Goal: Task Accomplishment & Management: Complete application form

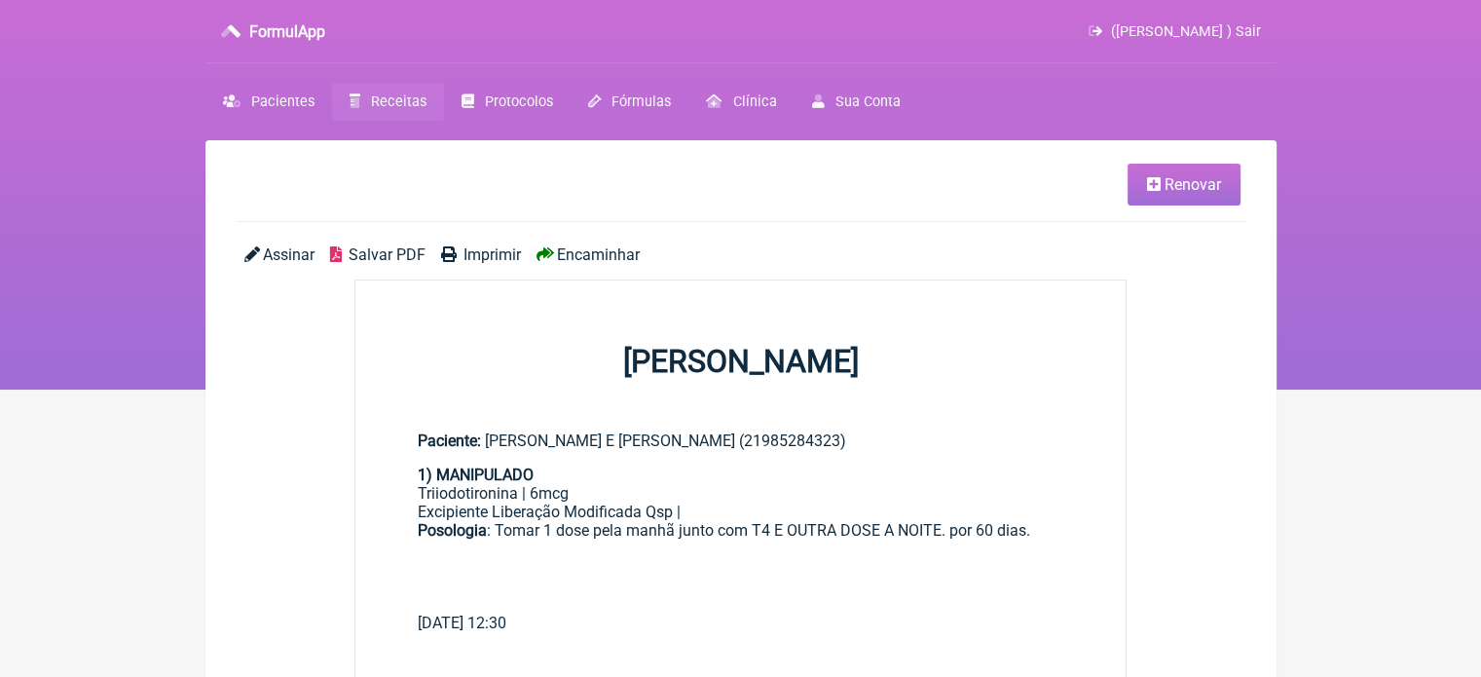
drag, startPoint x: 379, startPoint y: 103, endPoint x: 396, endPoint y: 145, distance: 45.4
click at [381, 104] on span "Receitas" at bounding box center [398, 101] width 55 height 17
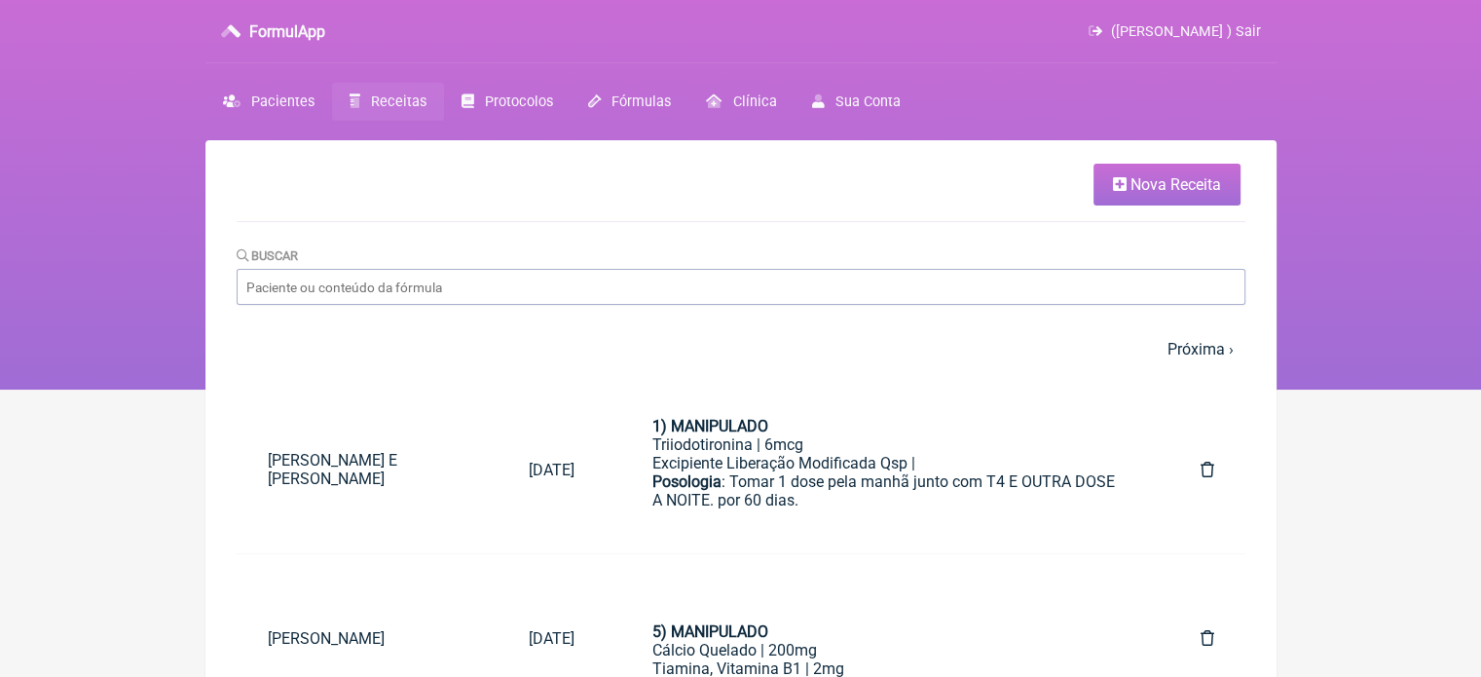
drag, startPoint x: 1138, startPoint y: 187, endPoint x: 1102, endPoint y: 197, distance: 37.3
click at [1139, 187] on span "Nova Receita" at bounding box center [1175, 184] width 91 height 18
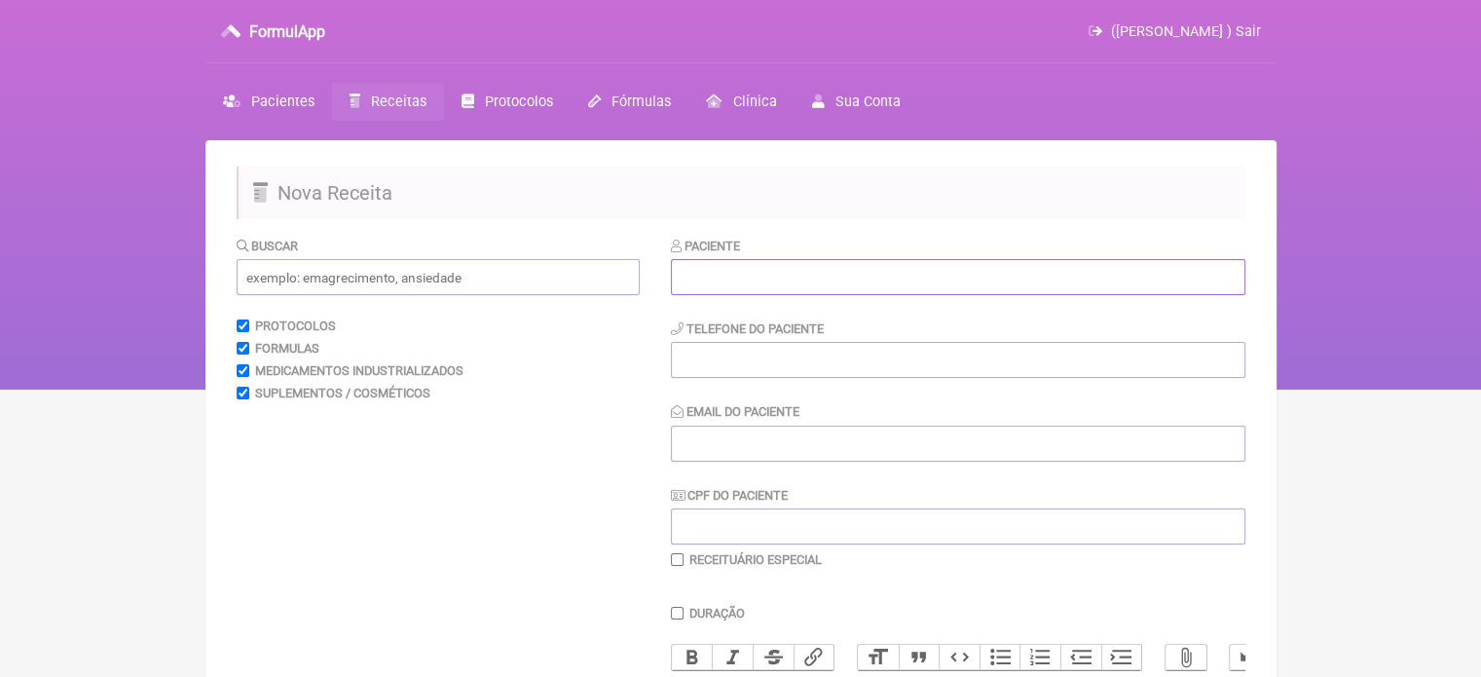
click at [755, 278] on input "text" at bounding box center [958, 277] width 574 height 36
paste input "[PERSON_NAME]"
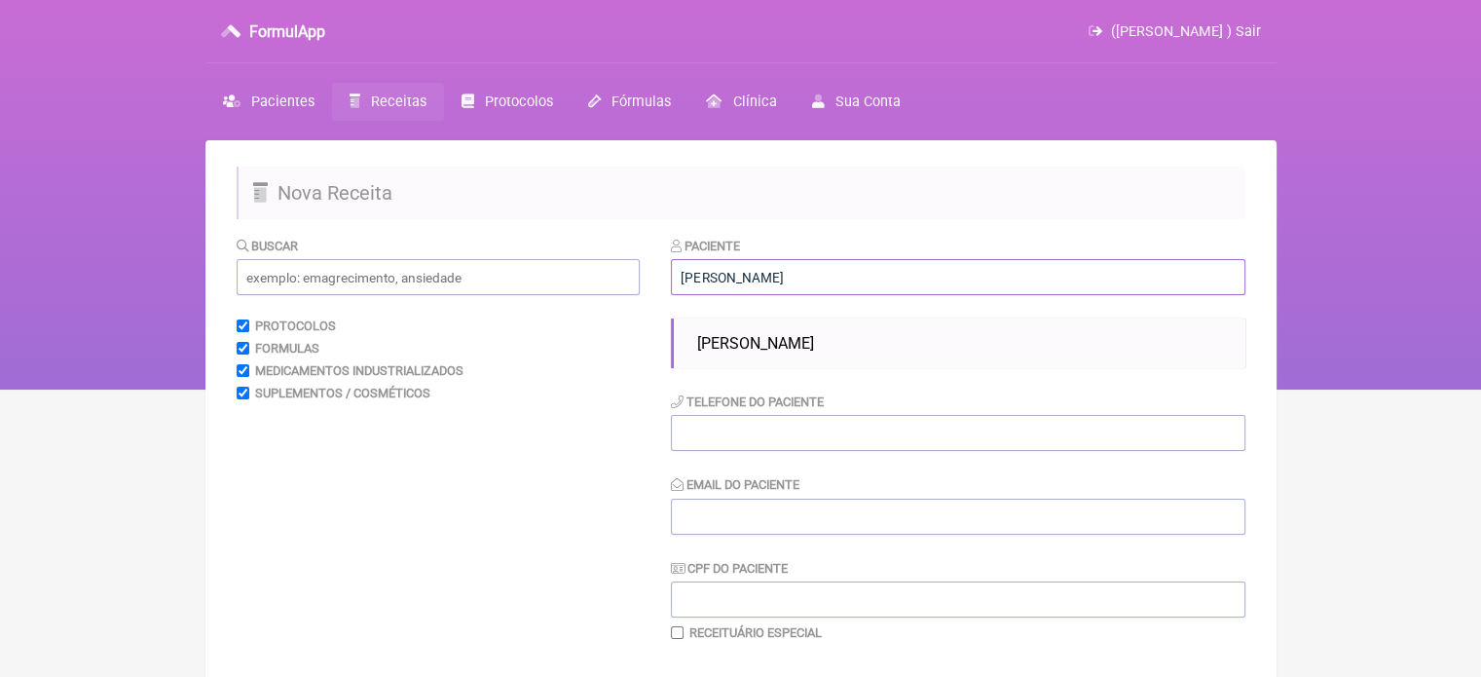
type input "[PERSON_NAME]"
click at [763, 369] on div "Paciente [PERSON_NAME] RAPOUZO Telefone do Paciente Email do Paciente CPF do Pa…" at bounding box center [958, 438] width 574 height 405
click at [767, 353] on li "[PERSON_NAME]" at bounding box center [963, 343] width 548 height 34
type input "21968570987"
type input "X@X"
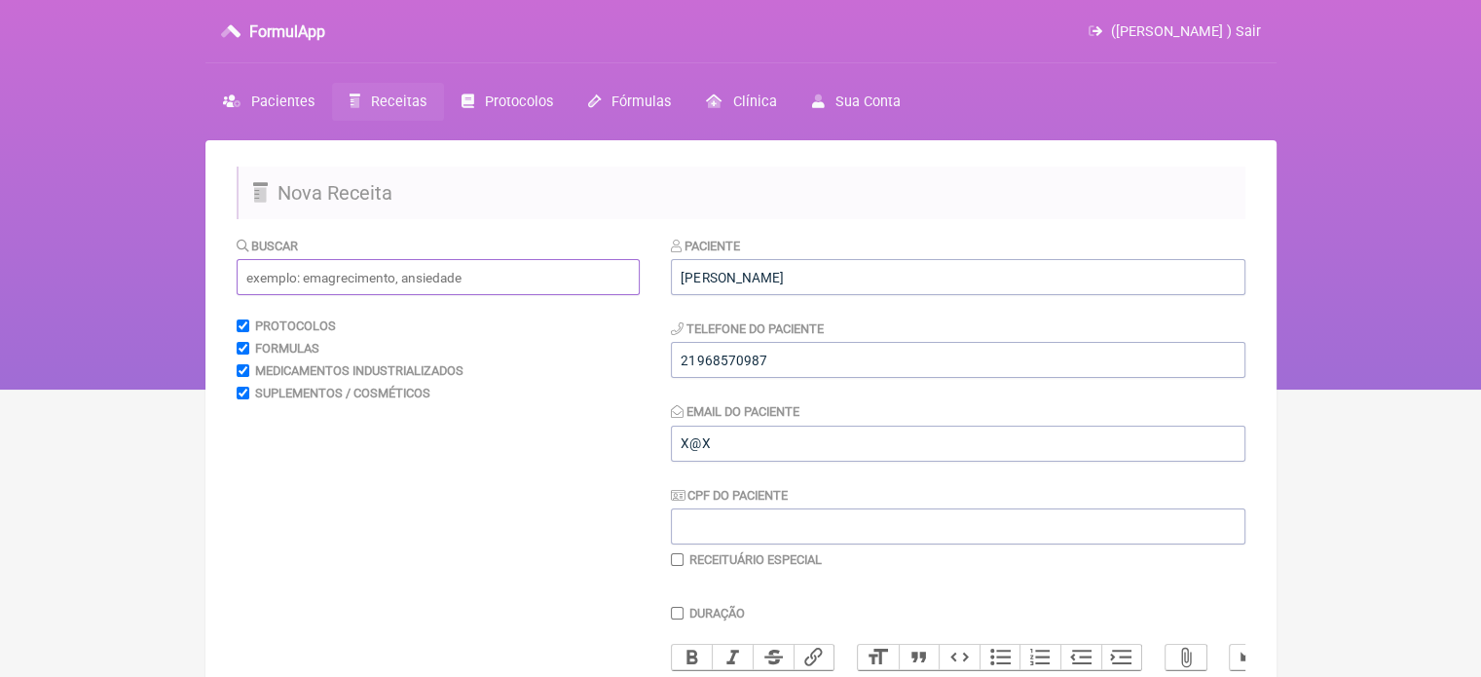
click at [432, 275] on input "text" at bounding box center [438, 277] width 403 height 36
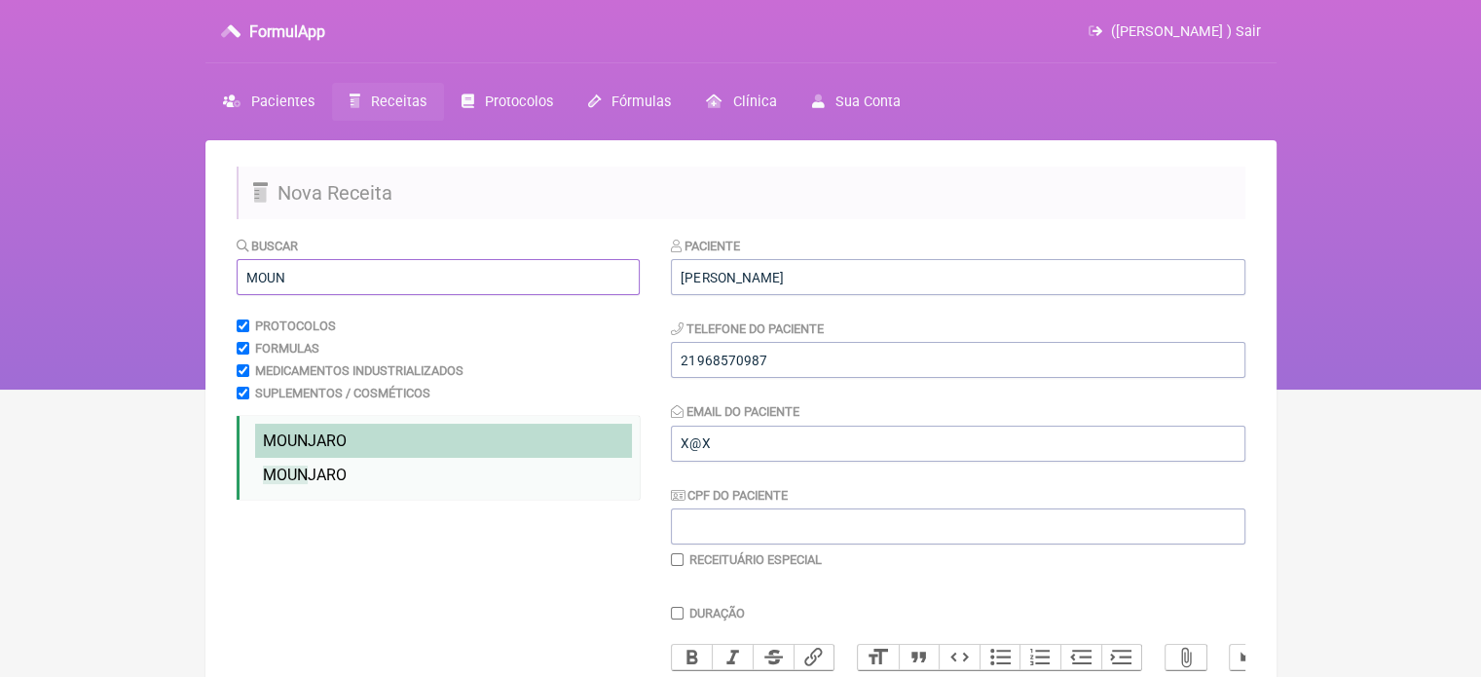
type input "MOUN"
click at [343, 439] on span "MOUN JARO" at bounding box center [305, 440] width 84 height 18
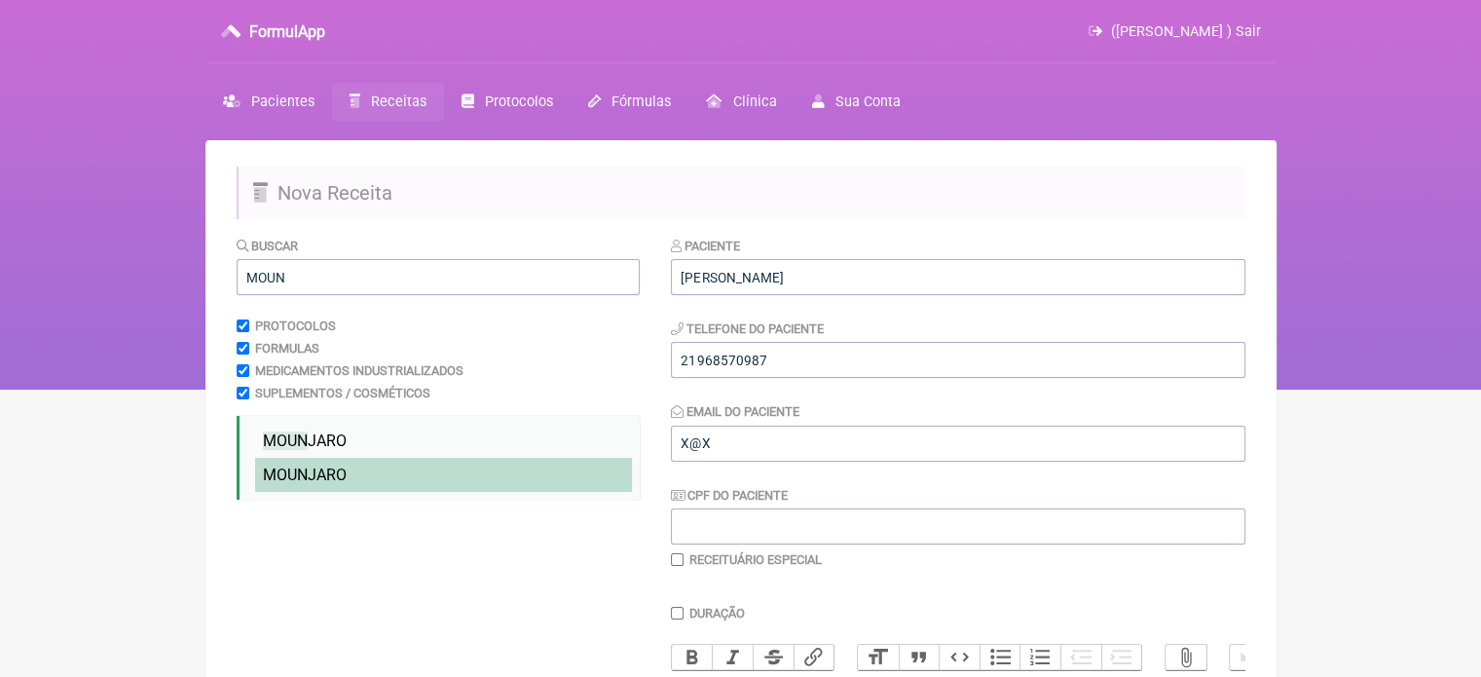
click at [321, 482] on span "MOUN JARO" at bounding box center [305, 474] width 84 height 18
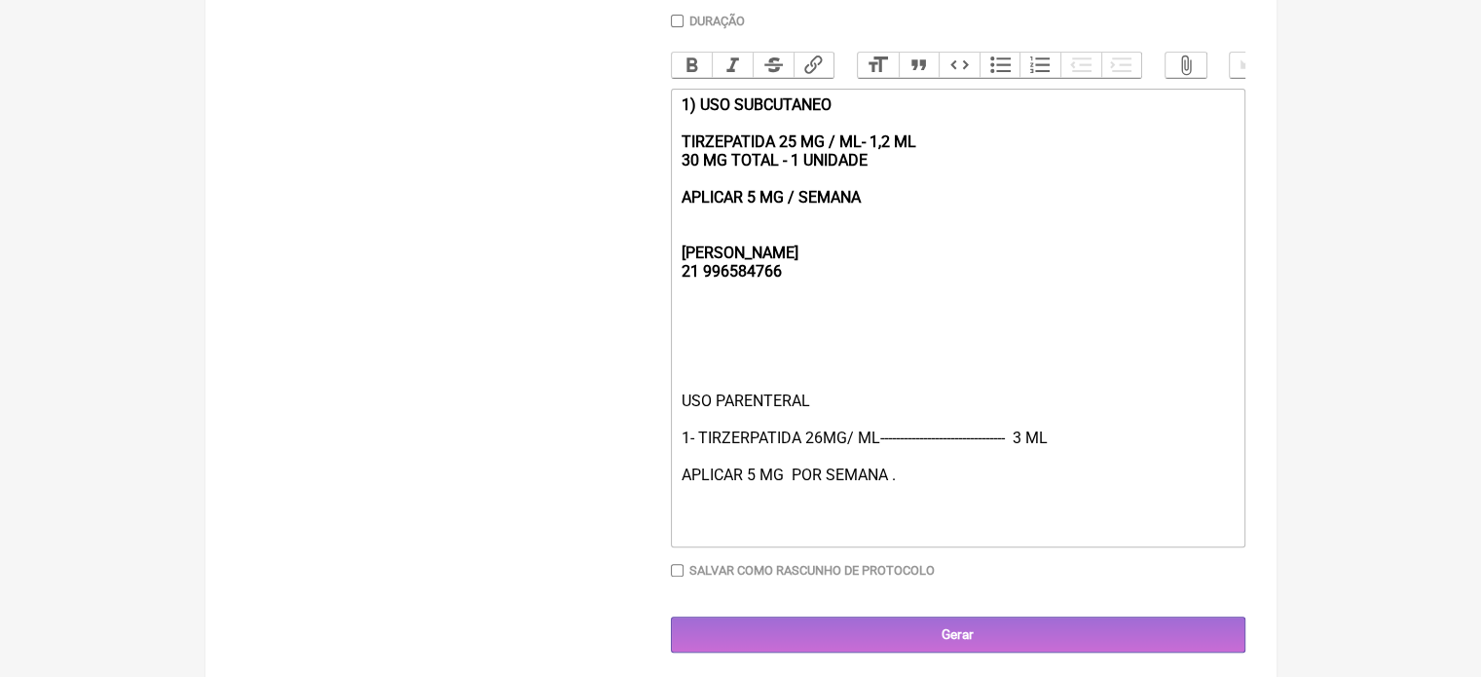
scroll to position [612, 0]
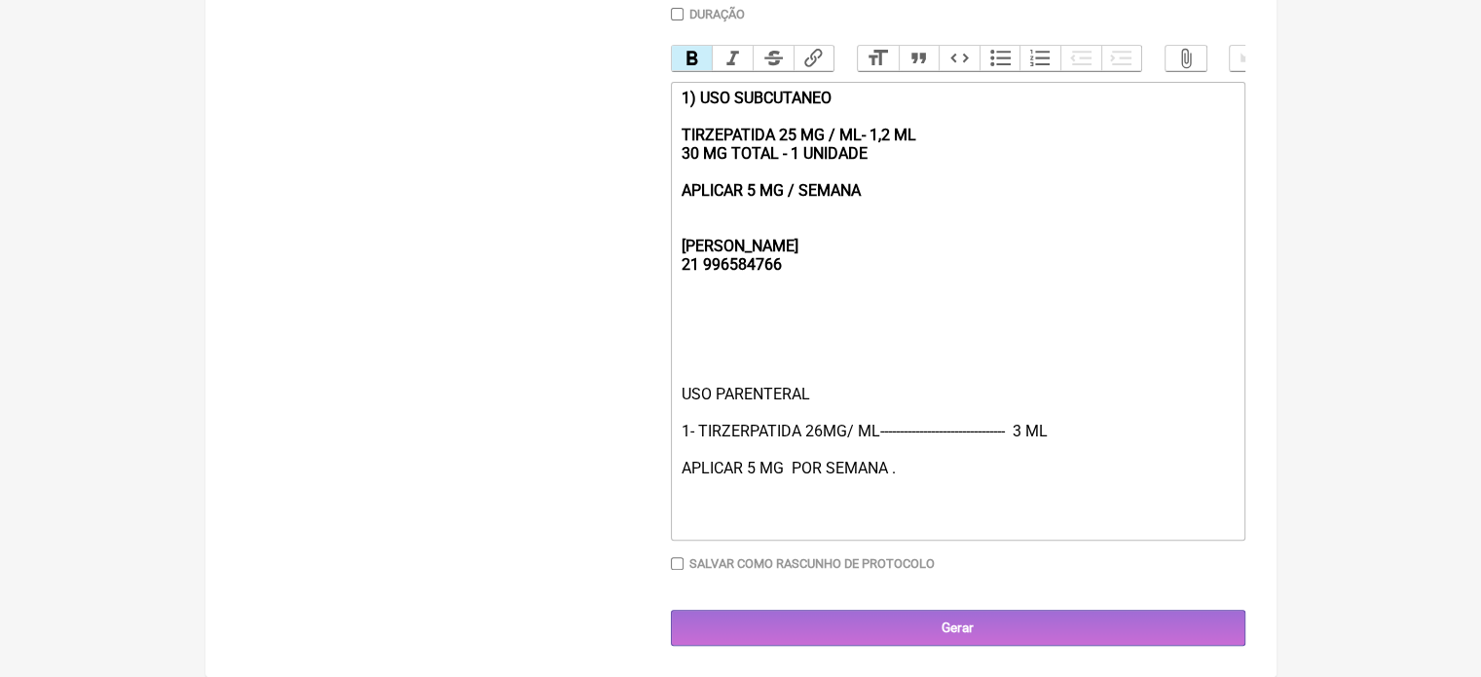
drag, startPoint x: 908, startPoint y: 195, endPoint x: 653, endPoint y: 86, distance: 277.4
click at [653, 86] on form "Buscar MOUN Protocolos Formulas Medicamentos Industrializados Suplementos / Cos…" at bounding box center [741, 141] width 1009 height 1009
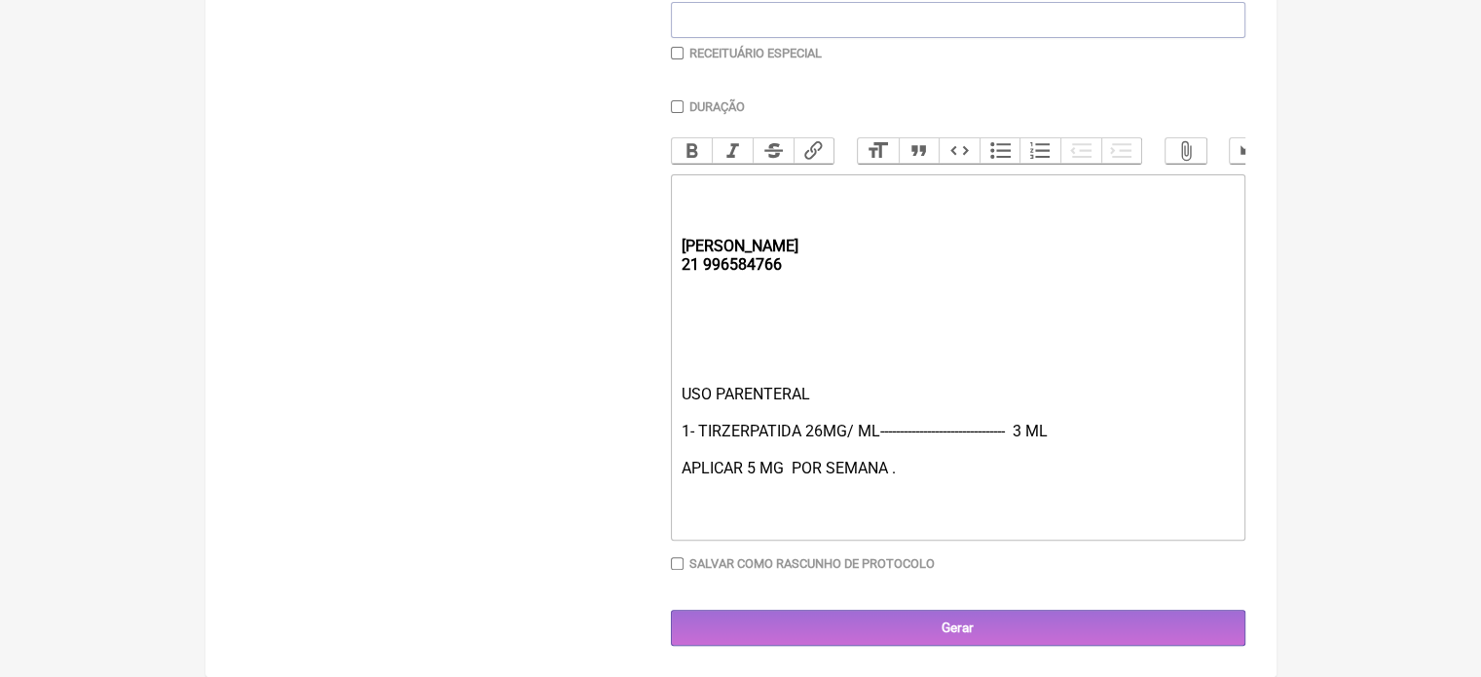
scroll to position [524, 0]
click at [748, 462] on div "USO PARENTERAL 1- TIRZERPATIDA 26MG/ ML-------------------------------- 3 ML AP…" at bounding box center [956, 459] width 553 height 148
type trix-editor "<div><strong><br><br><br>[PERSON_NAME];<br>21 996584766</strong></div><div><br>…"
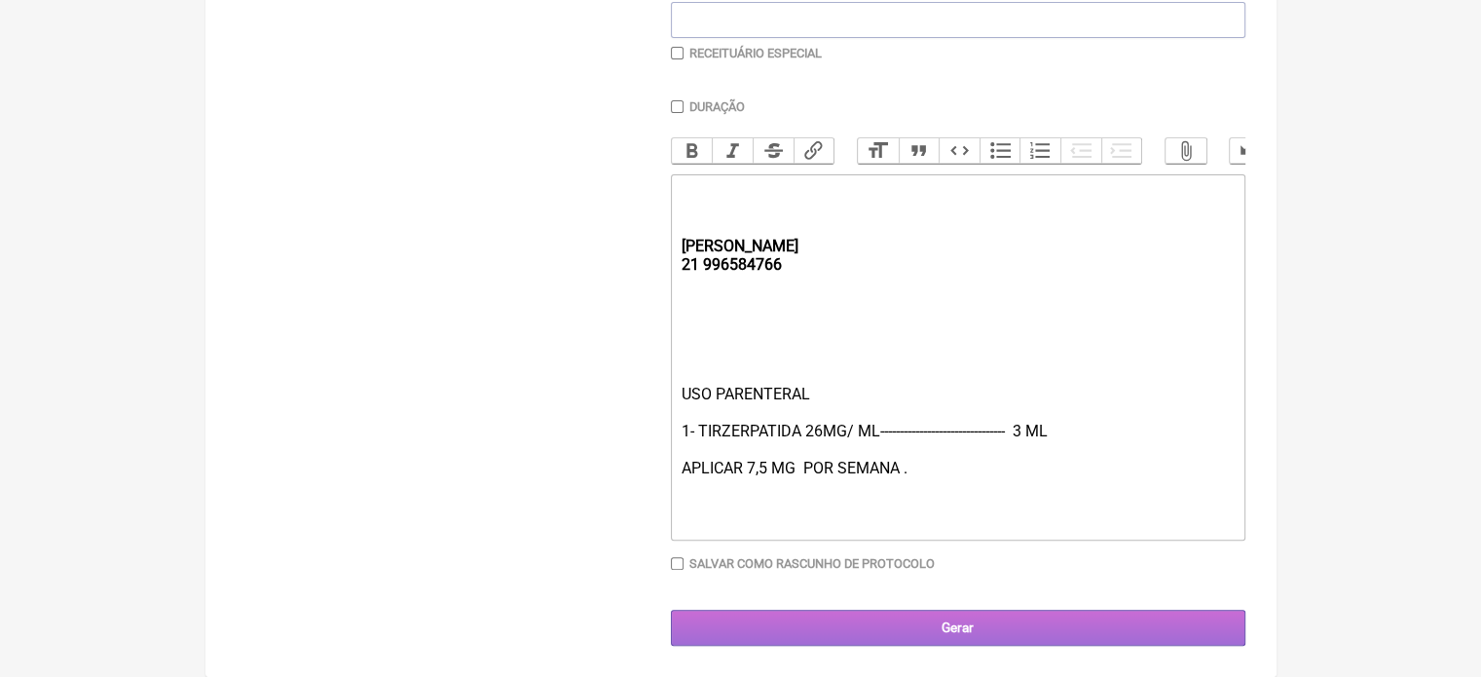
click at [878, 622] on input "Gerar" at bounding box center [958, 627] width 574 height 36
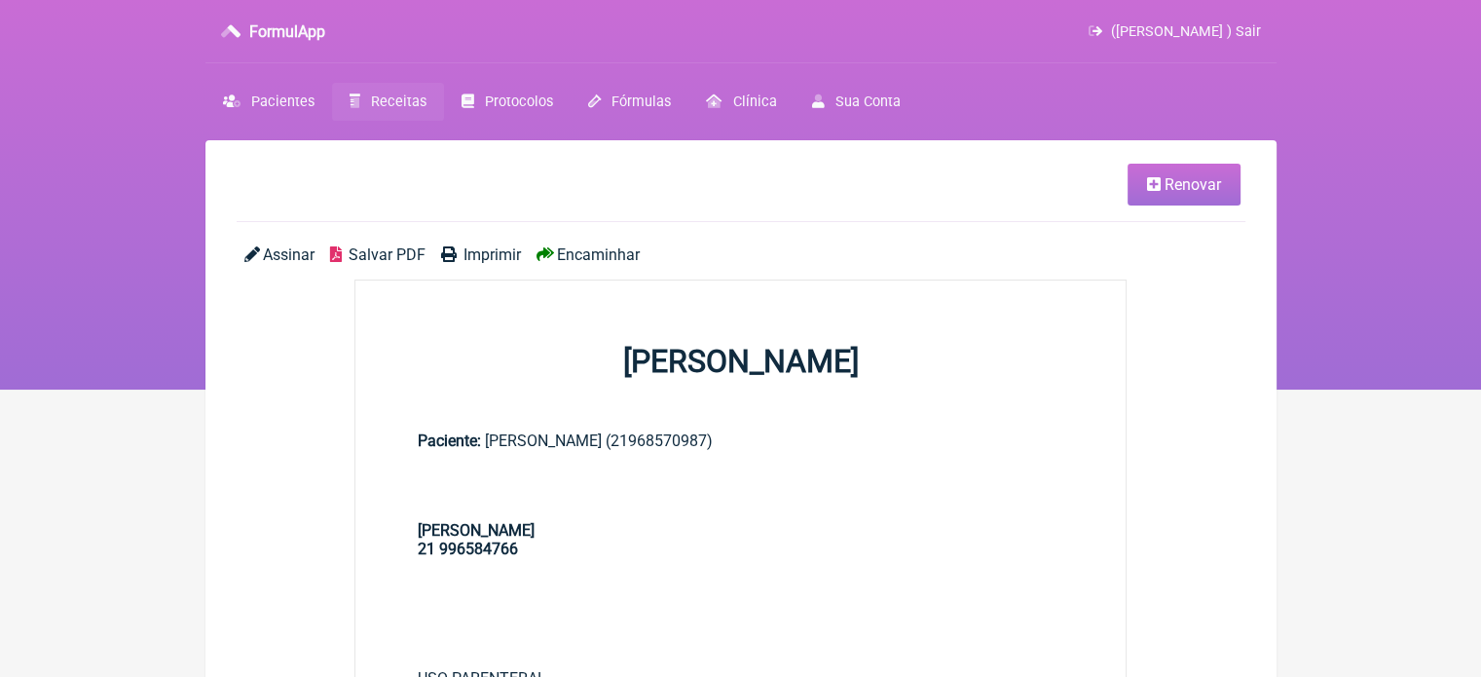
click at [504, 252] on span "Imprimir" at bounding box center [491, 254] width 57 height 18
click at [378, 99] on span "Receitas" at bounding box center [398, 101] width 55 height 17
click at [1202, 179] on span "Renovar" at bounding box center [1192, 184] width 56 height 18
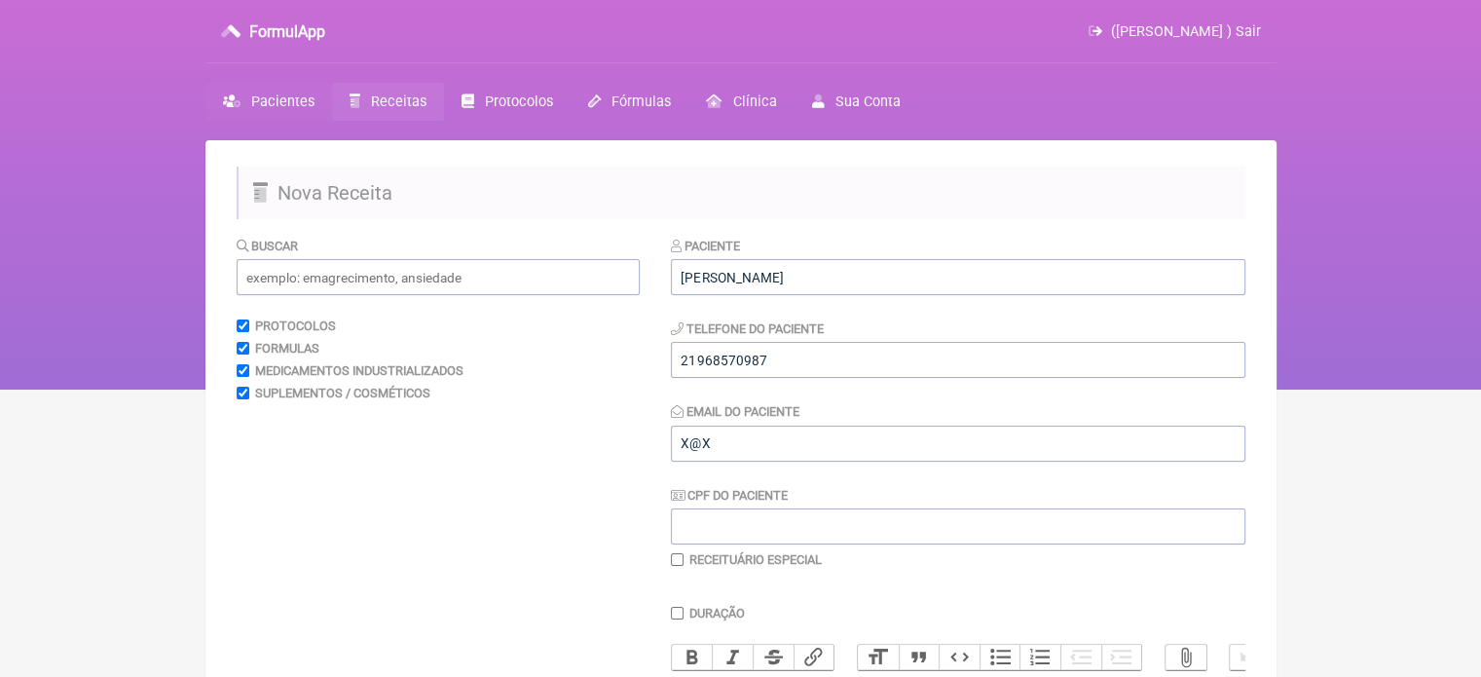
click at [259, 97] on span "Pacientes" at bounding box center [282, 101] width 63 height 17
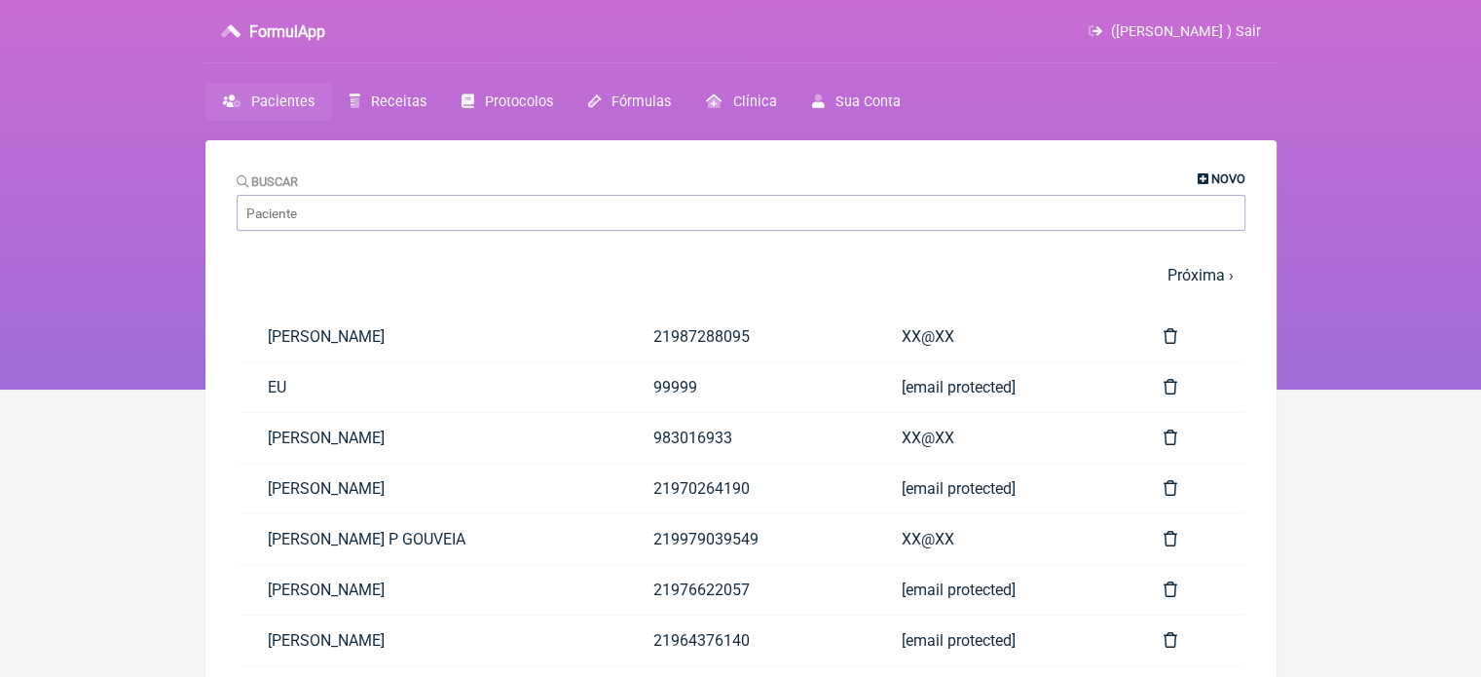
click at [1212, 172] on span "Novo" at bounding box center [1228, 178] width 34 height 15
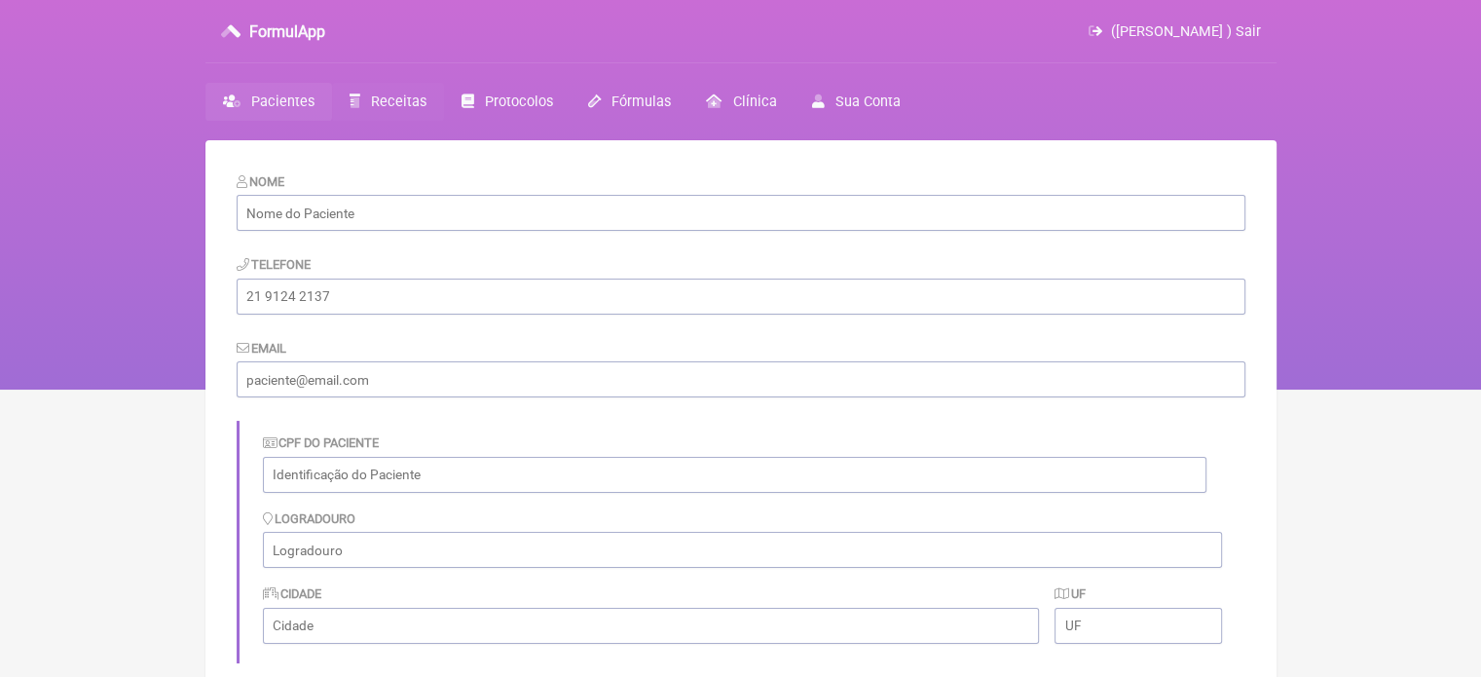
click at [385, 102] on span "Receitas" at bounding box center [398, 101] width 55 height 17
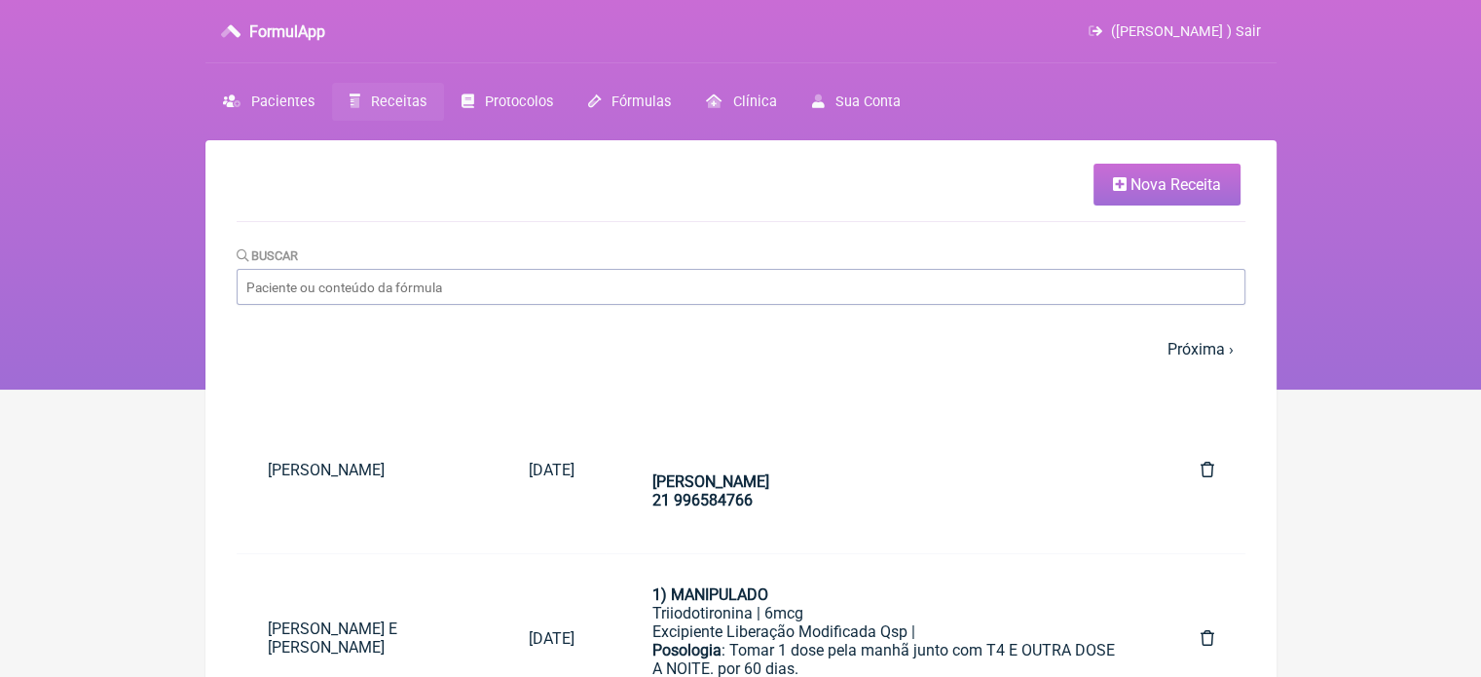
click at [1162, 178] on span "Nova Receita" at bounding box center [1175, 184] width 91 height 18
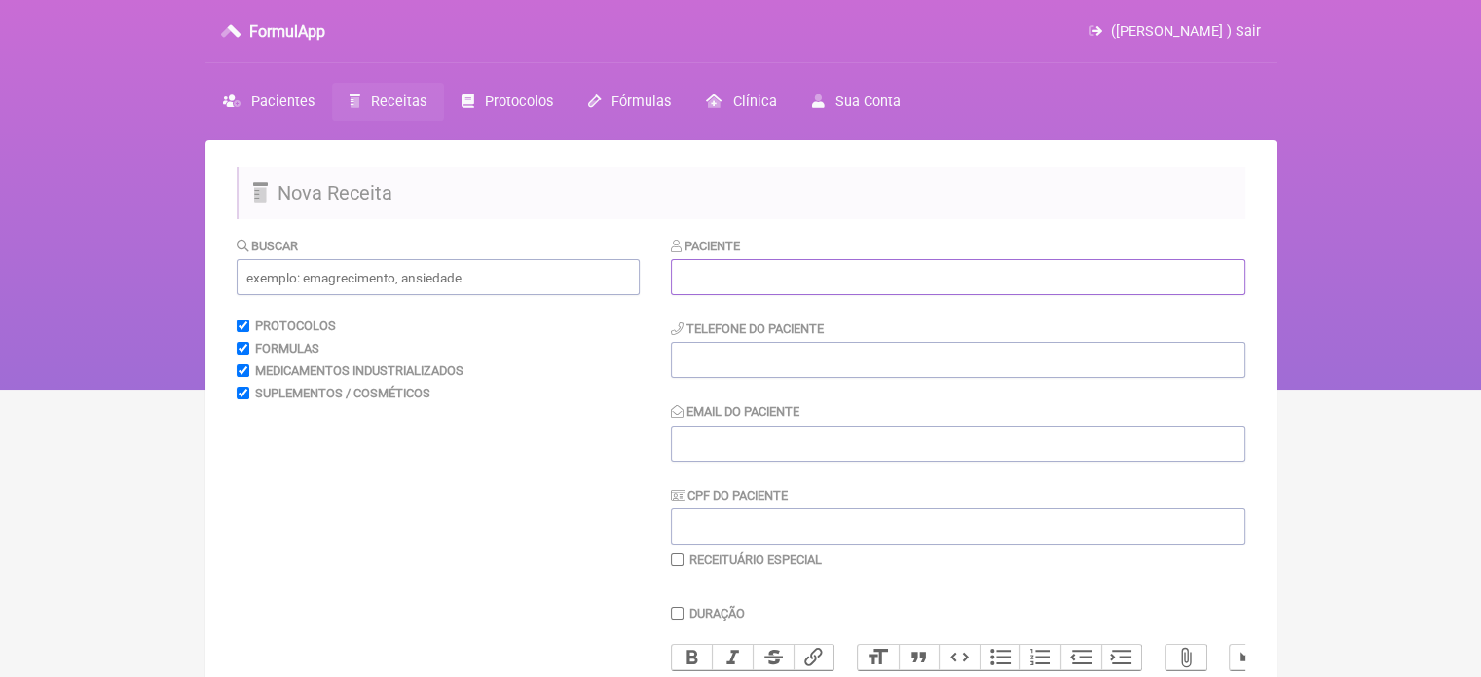
click at [762, 272] on input "text" at bounding box center [958, 277] width 574 height 36
paste input "[PERSON_NAME]"
type input "[PERSON_NAME]"
click at [736, 361] on input "tel" at bounding box center [958, 360] width 574 height 36
type input "21982623357"
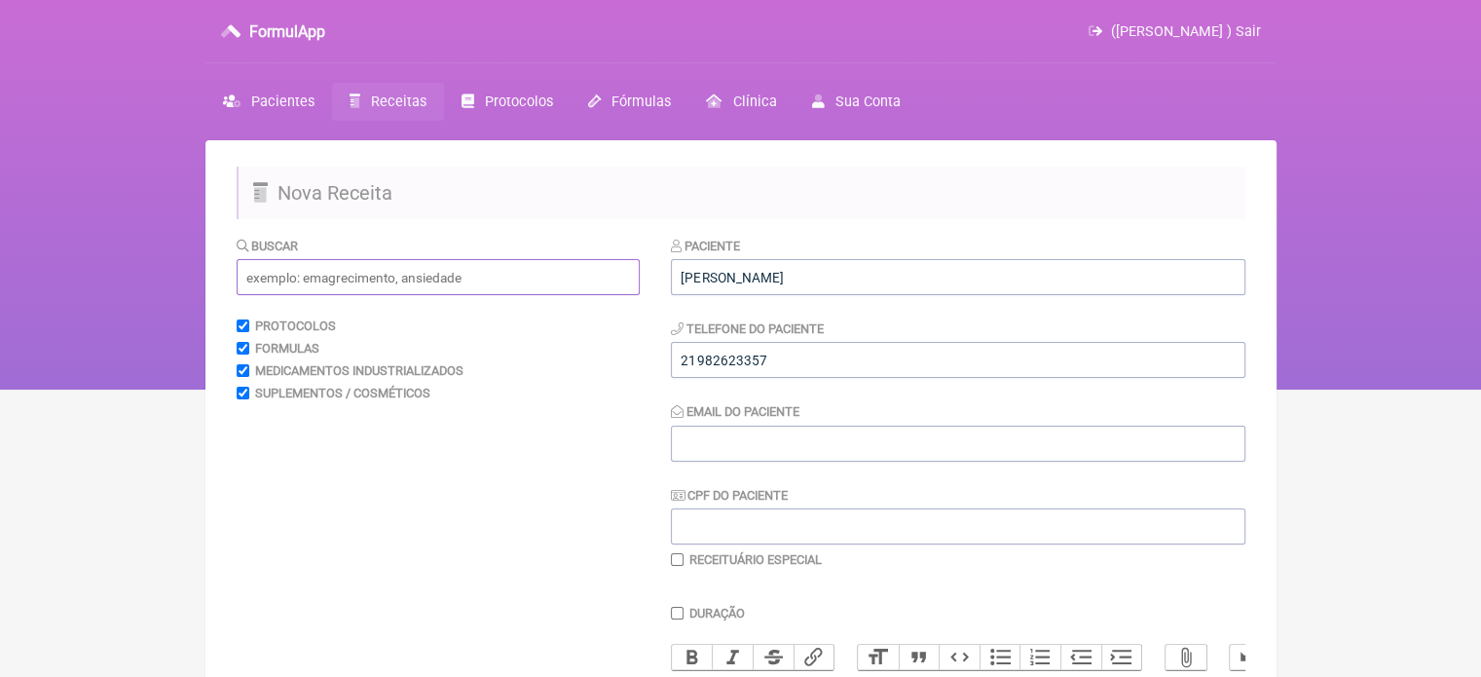
click at [454, 267] on input "text" at bounding box center [438, 277] width 403 height 36
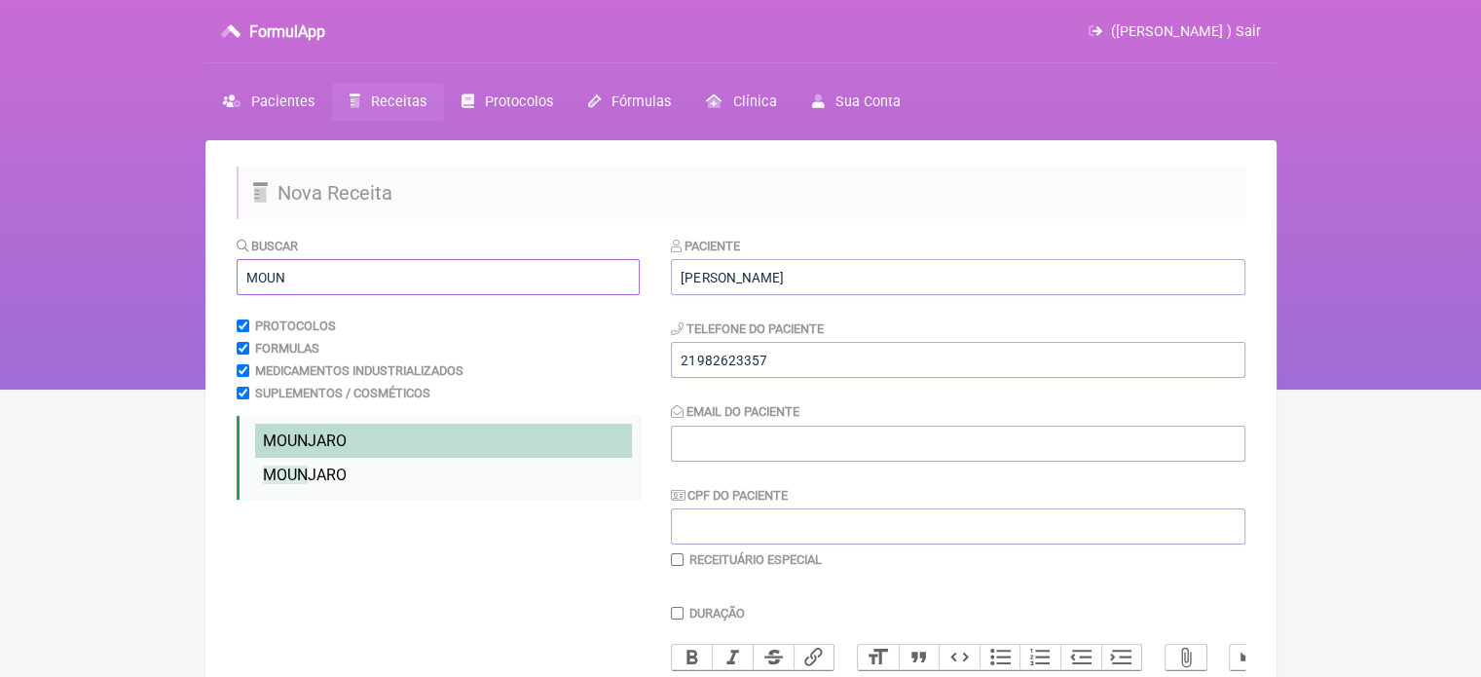
type input "MOUN"
click at [277, 450] on span "MOUN" at bounding box center [285, 440] width 45 height 18
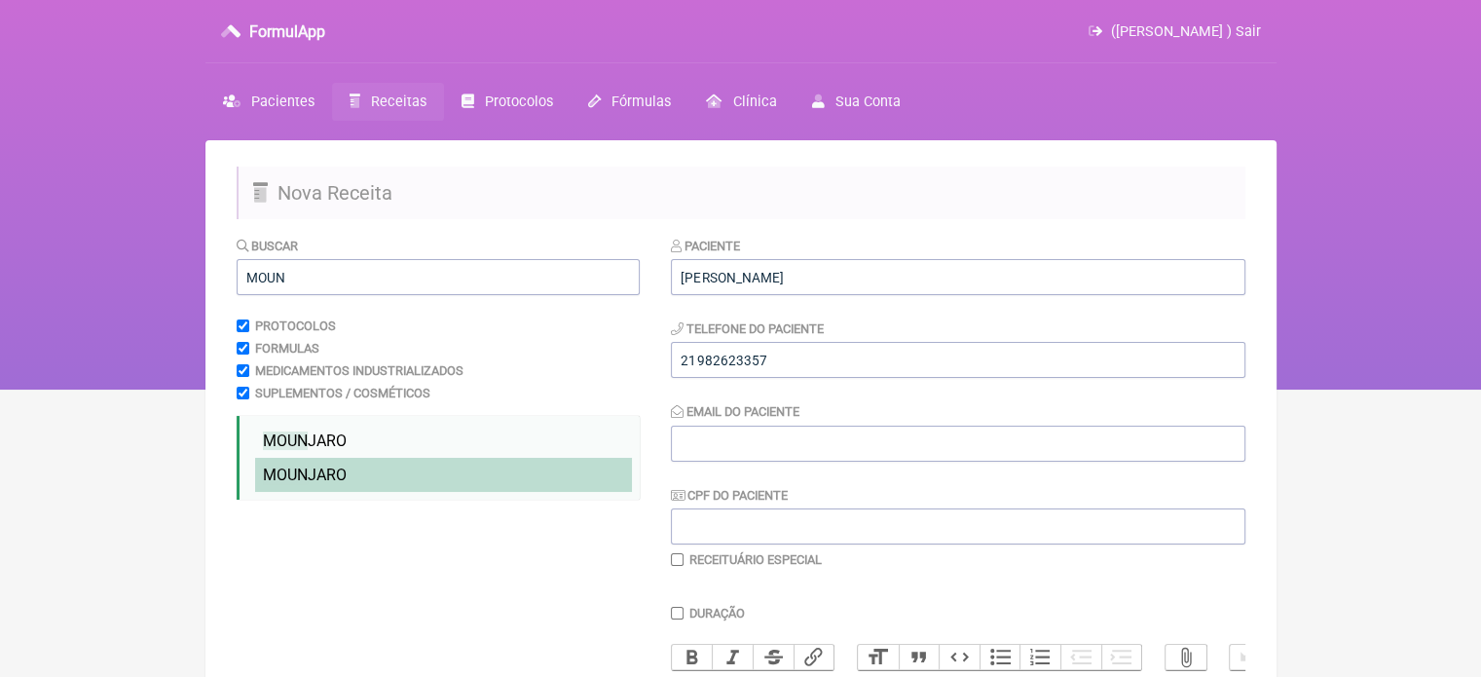
click at [296, 470] on span "MOUN" at bounding box center [285, 474] width 45 height 18
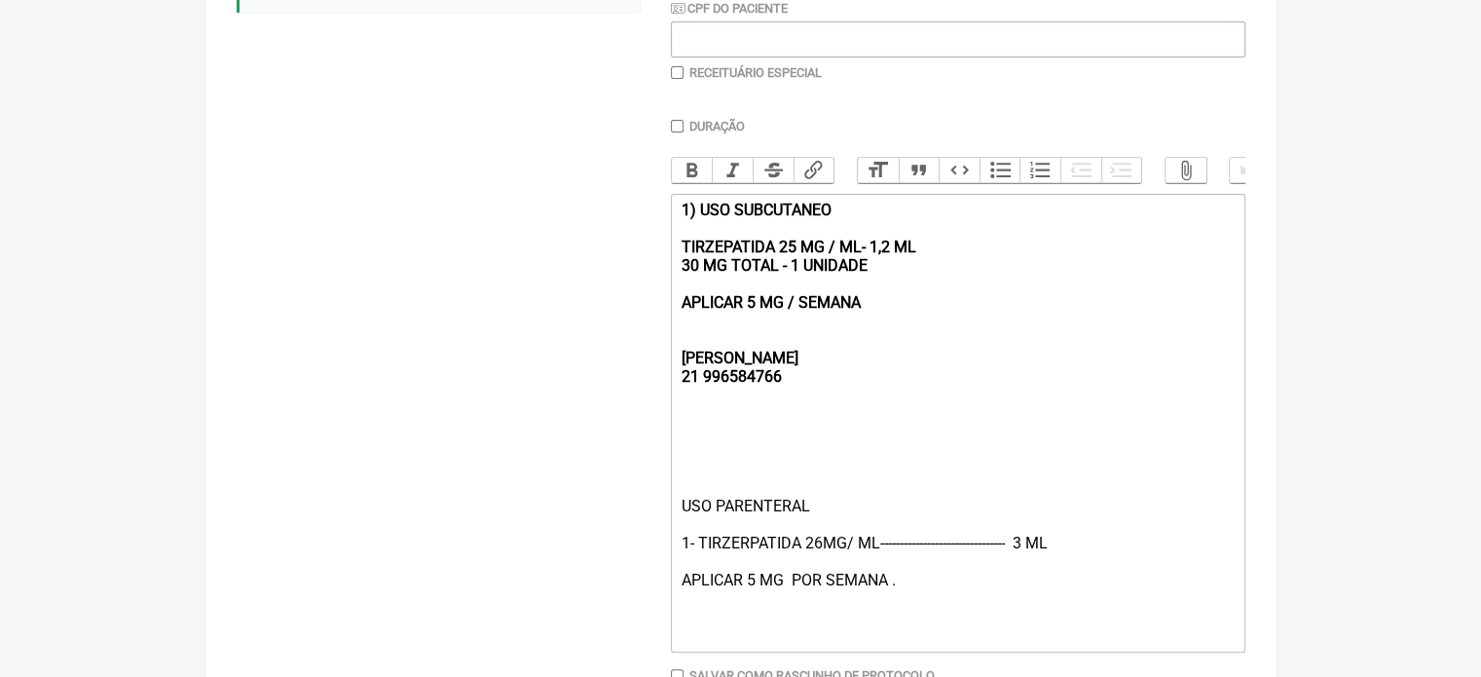
scroll to position [492, 0]
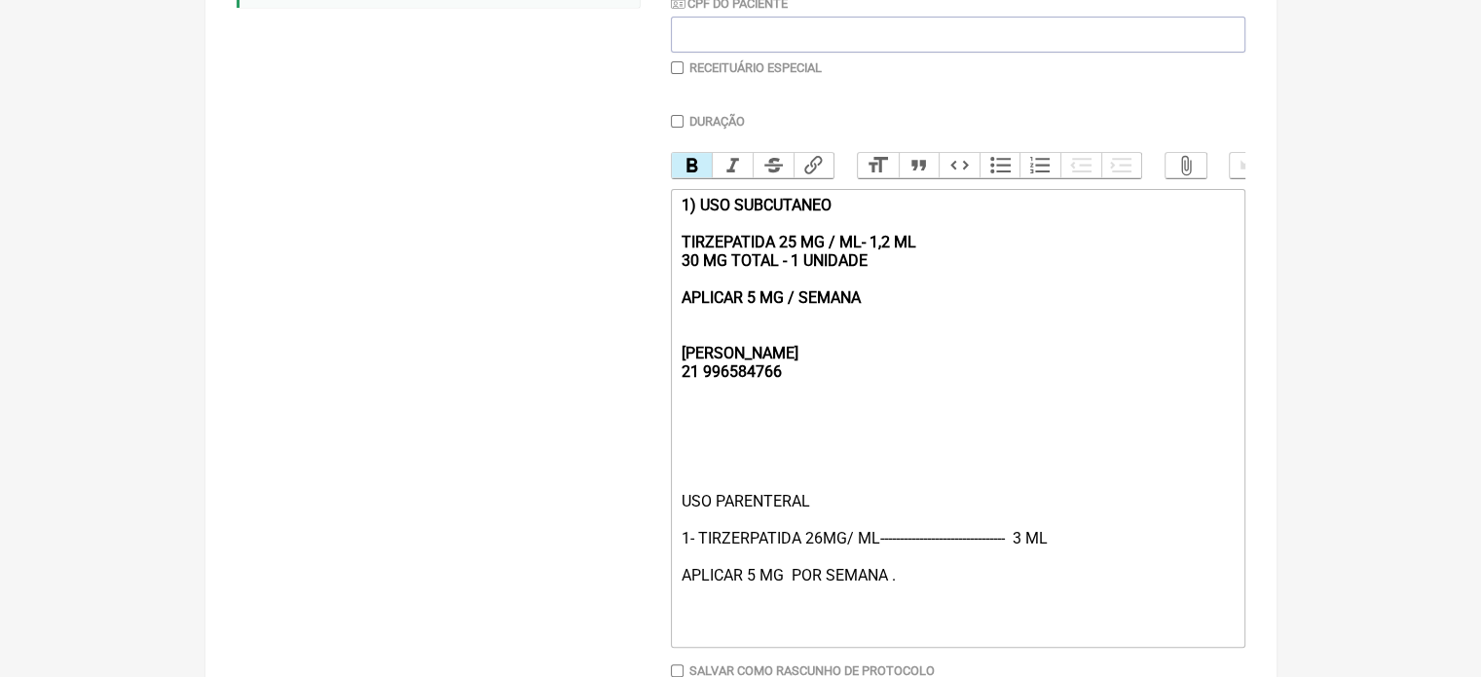
drag, startPoint x: 897, startPoint y: 320, endPoint x: 643, endPoint y: 220, distance: 273.2
click at [643, 220] on form "Buscar MOUN Protocolos Formulas Medicamentos Industrializados Suplementos / Cos…" at bounding box center [741, 248] width 1009 height 1009
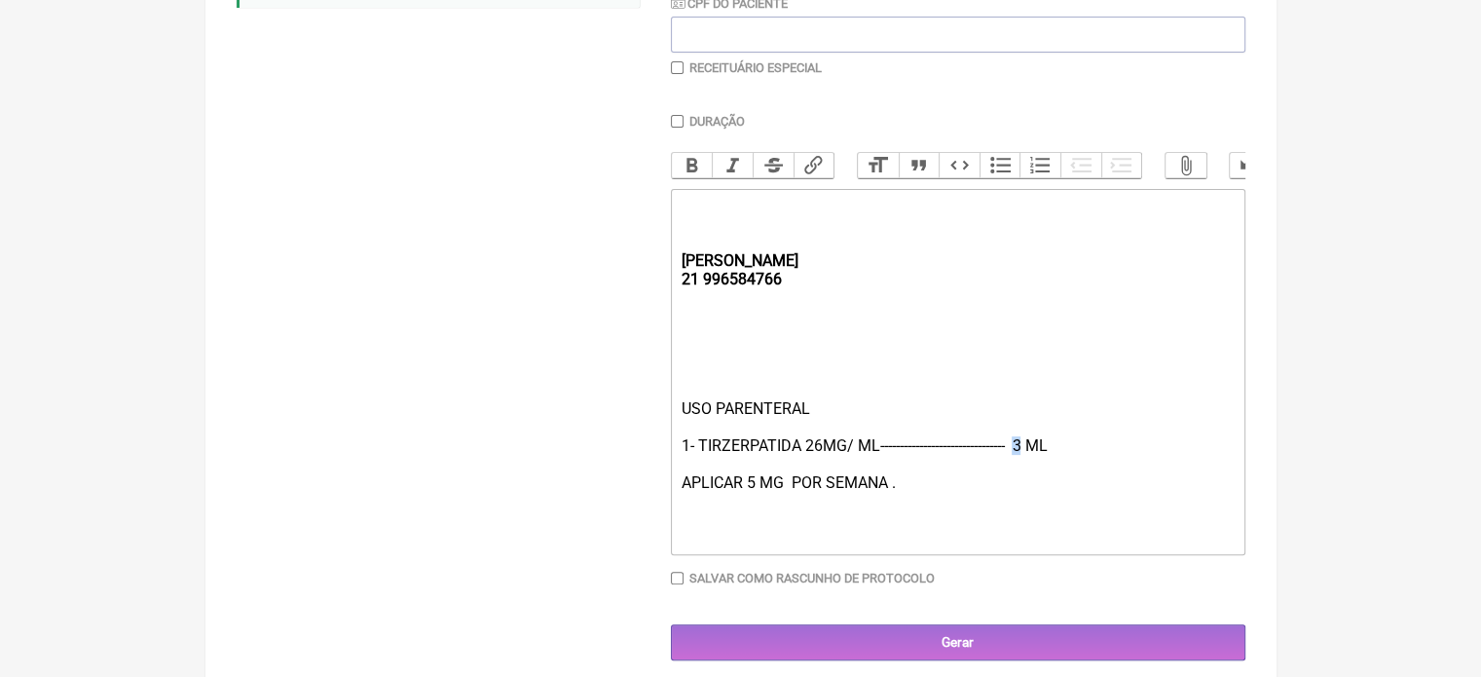
click at [1021, 461] on div "USO PARENTERAL 1- TIRZERPATIDA 26MG/ ML-------------------------------- 3 ML AP…" at bounding box center [956, 473] width 553 height 148
click at [749, 497] on div "USO PARENTERAL 1- TIRZERPATIDA 26MG/ ML-------------------------------- 1,2 ML …" at bounding box center [956, 473] width 553 height 148
type trix-editor "<div><strong><br><br><br>REBECCA&nbsp;<br>21 996584766</strong></div><div><br><…"
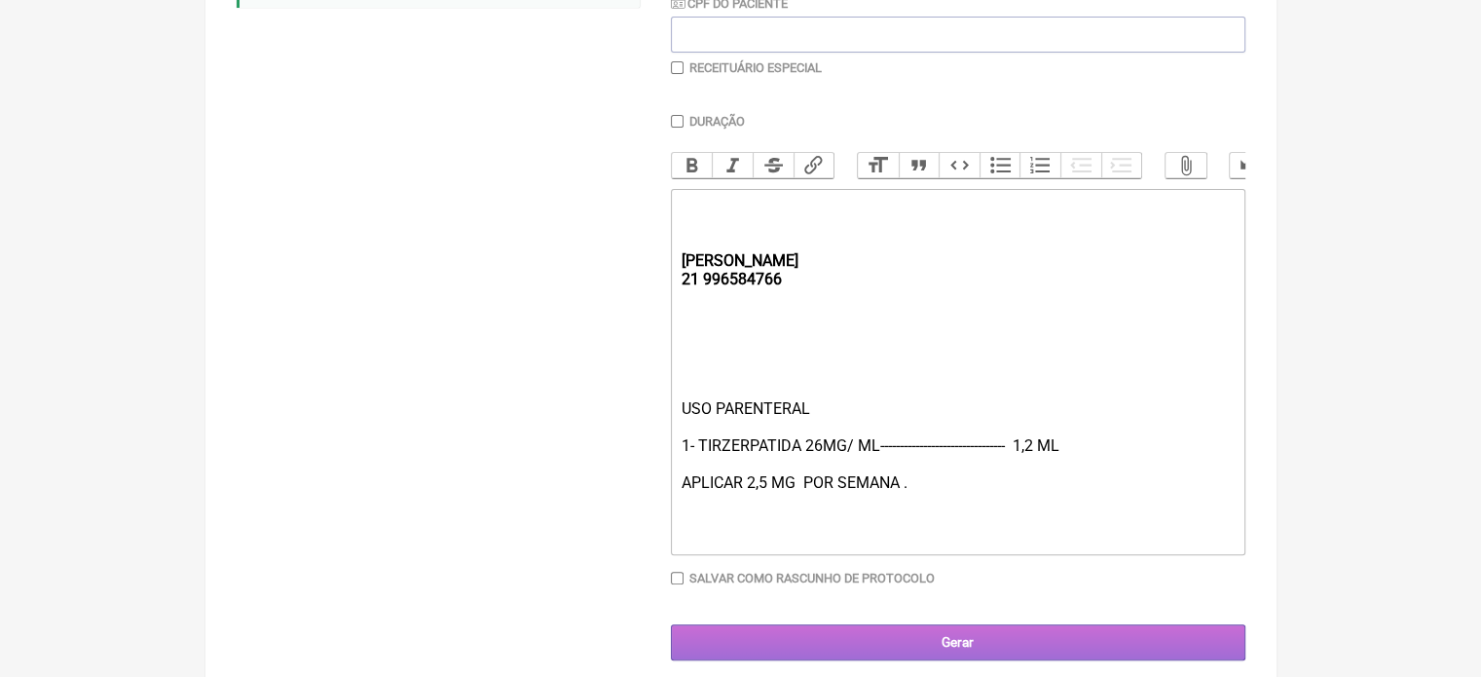
click at [924, 658] on input "Gerar" at bounding box center [958, 642] width 574 height 36
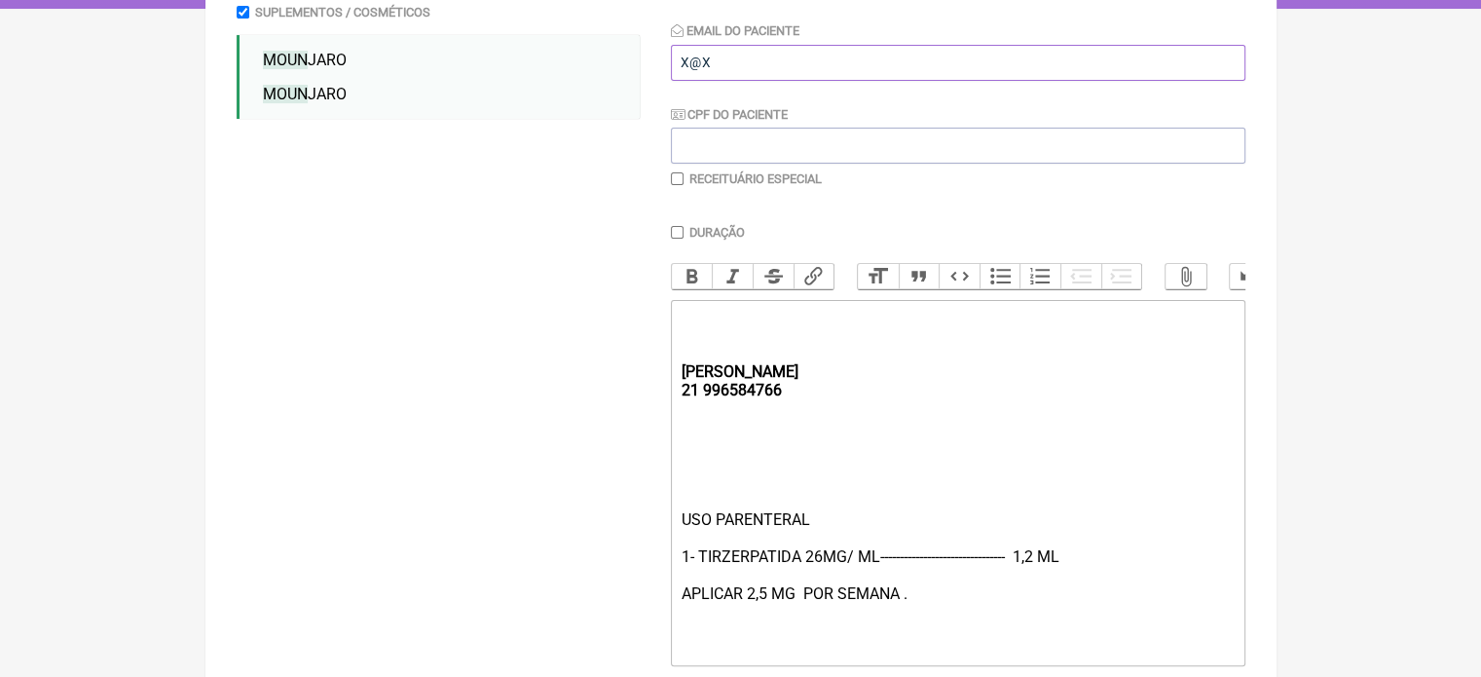
scroll to position [523, 0]
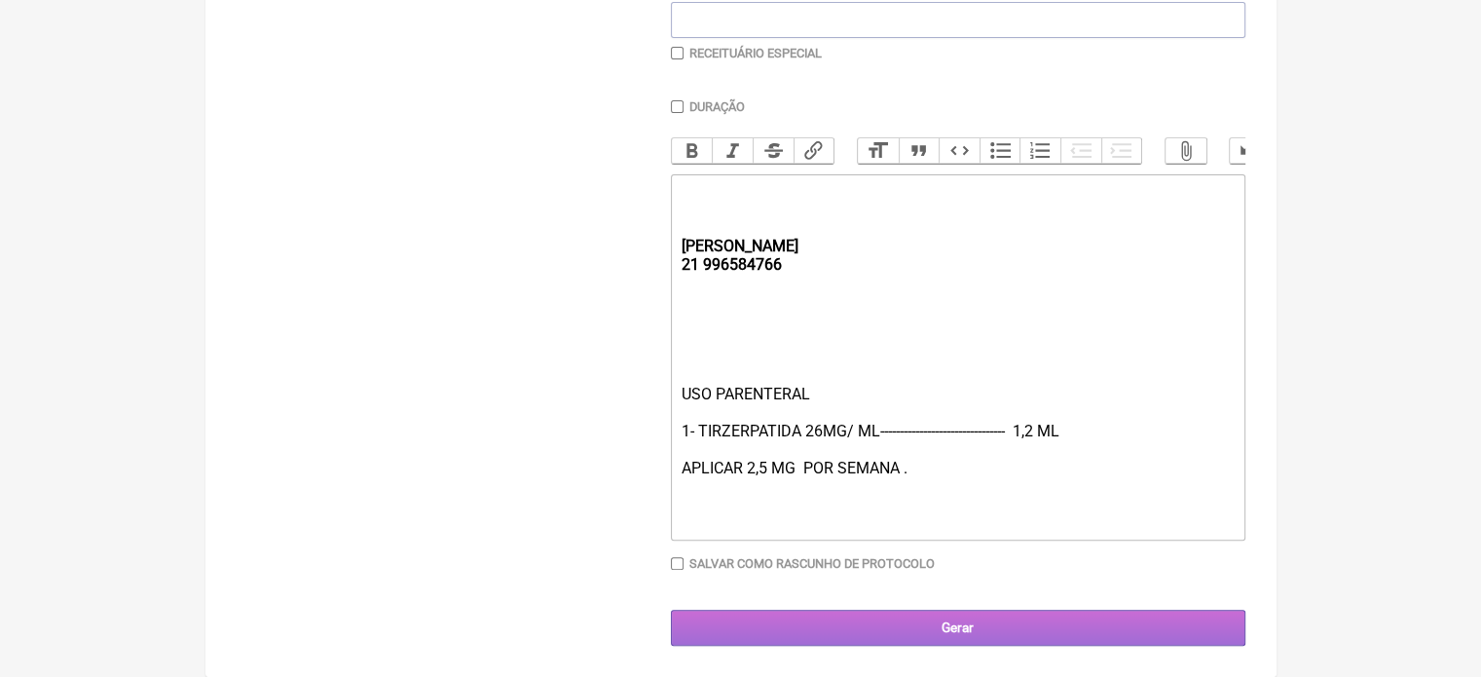
type input "X@X"
click at [910, 629] on input "Gerar" at bounding box center [958, 627] width 574 height 36
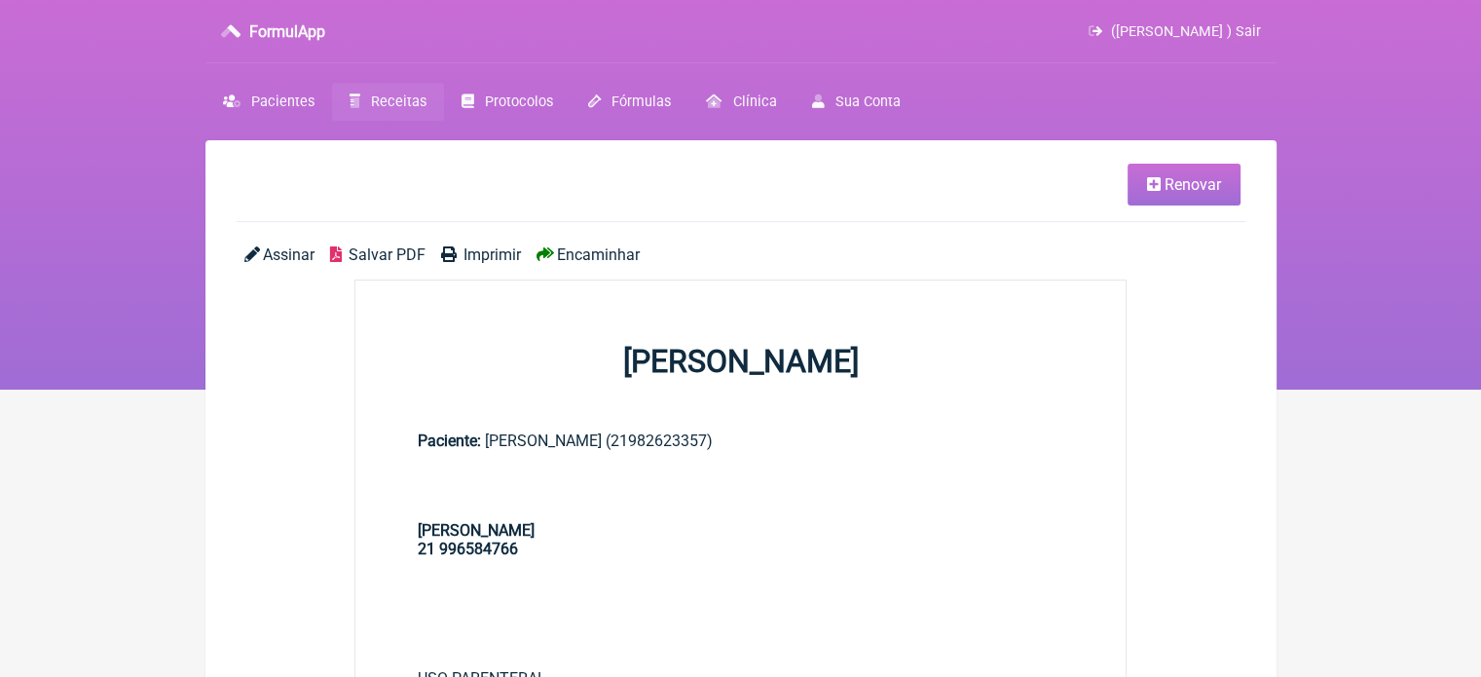
click at [497, 249] on span "Imprimir" at bounding box center [491, 254] width 57 height 18
click at [1180, 185] on span "Renovar" at bounding box center [1192, 184] width 56 height 18
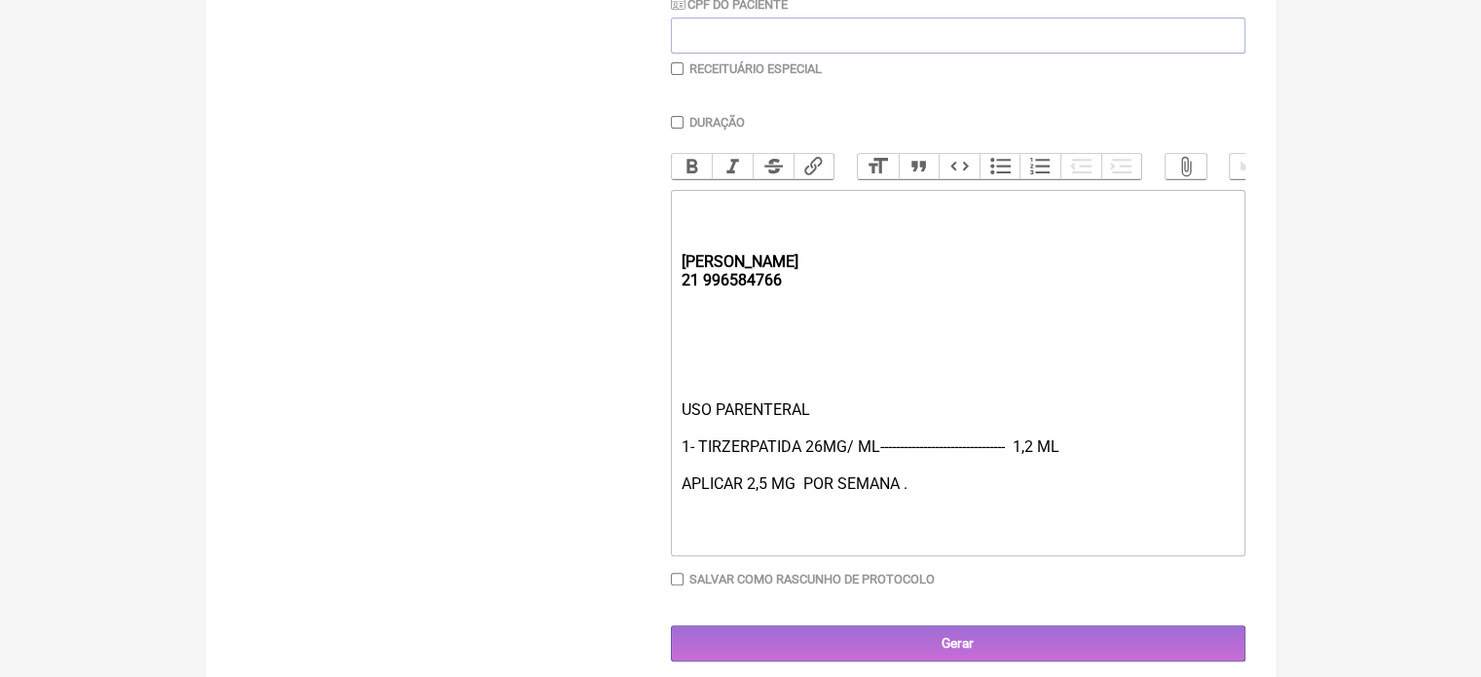
scroll to position [524, 0]
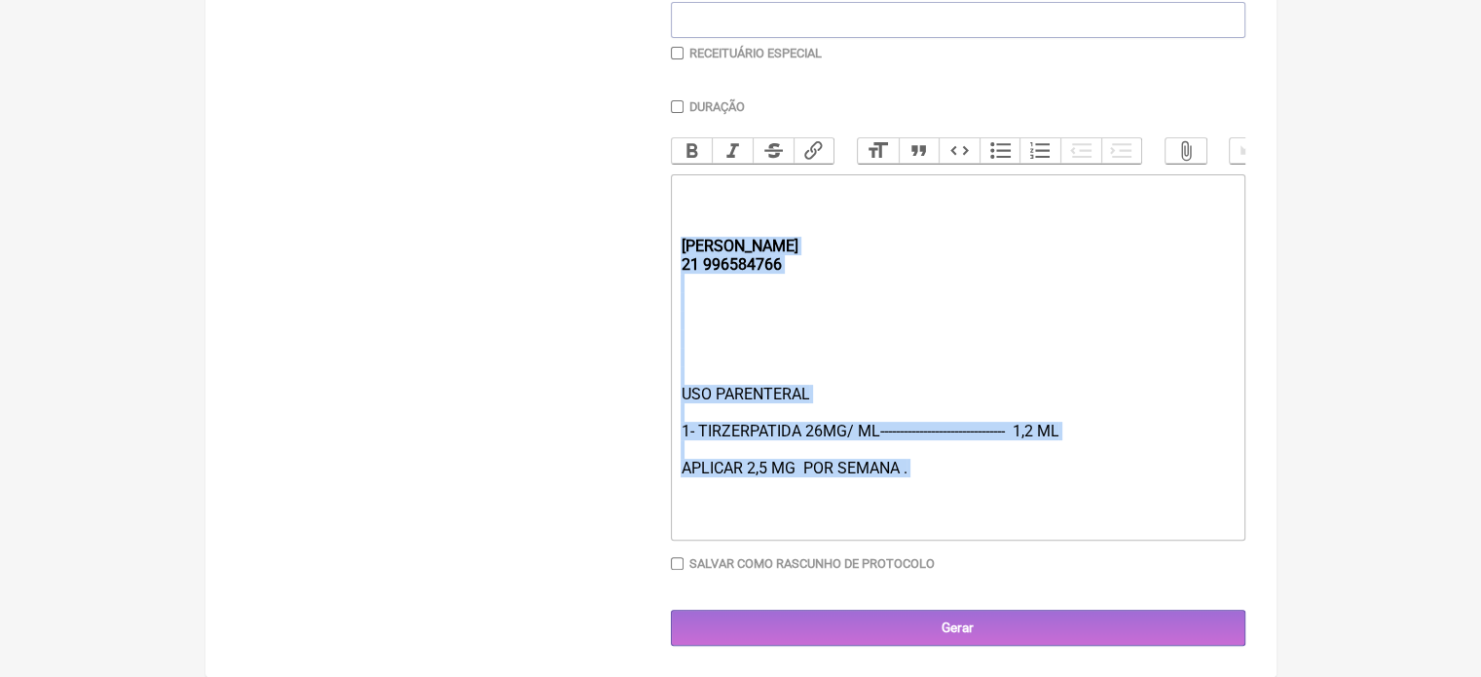
drag, startPoint x: 1002, startPoint y: 478, endPoint x: 663, endPoint y: 237, distance: 416.0
click at [663, 237] on form "Buscar Protocolos Formulas Medicamentos Industrializados Suplementos / Cosmétic…" at bounding box center [741, 187] width 1009 height 916
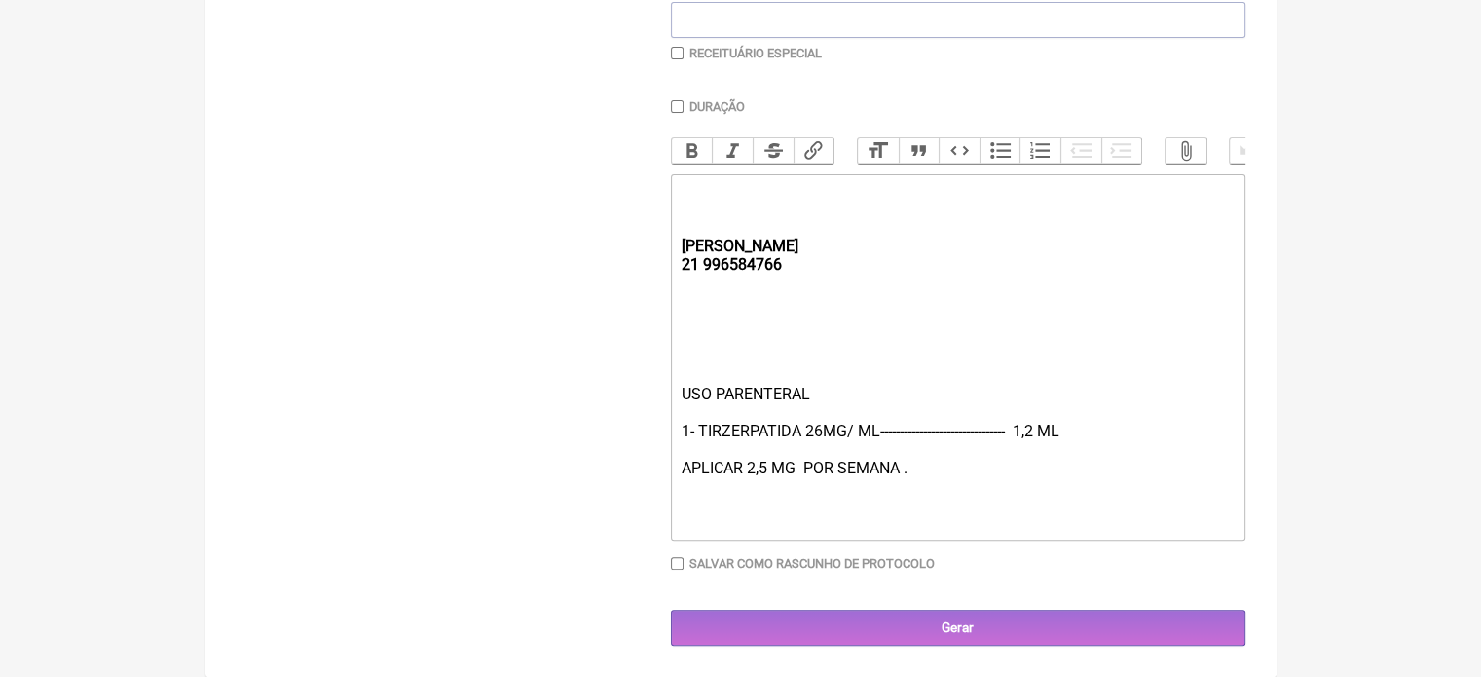
type trix-editor "<div><strong><br><br><br></strong><br><br><br></div>"
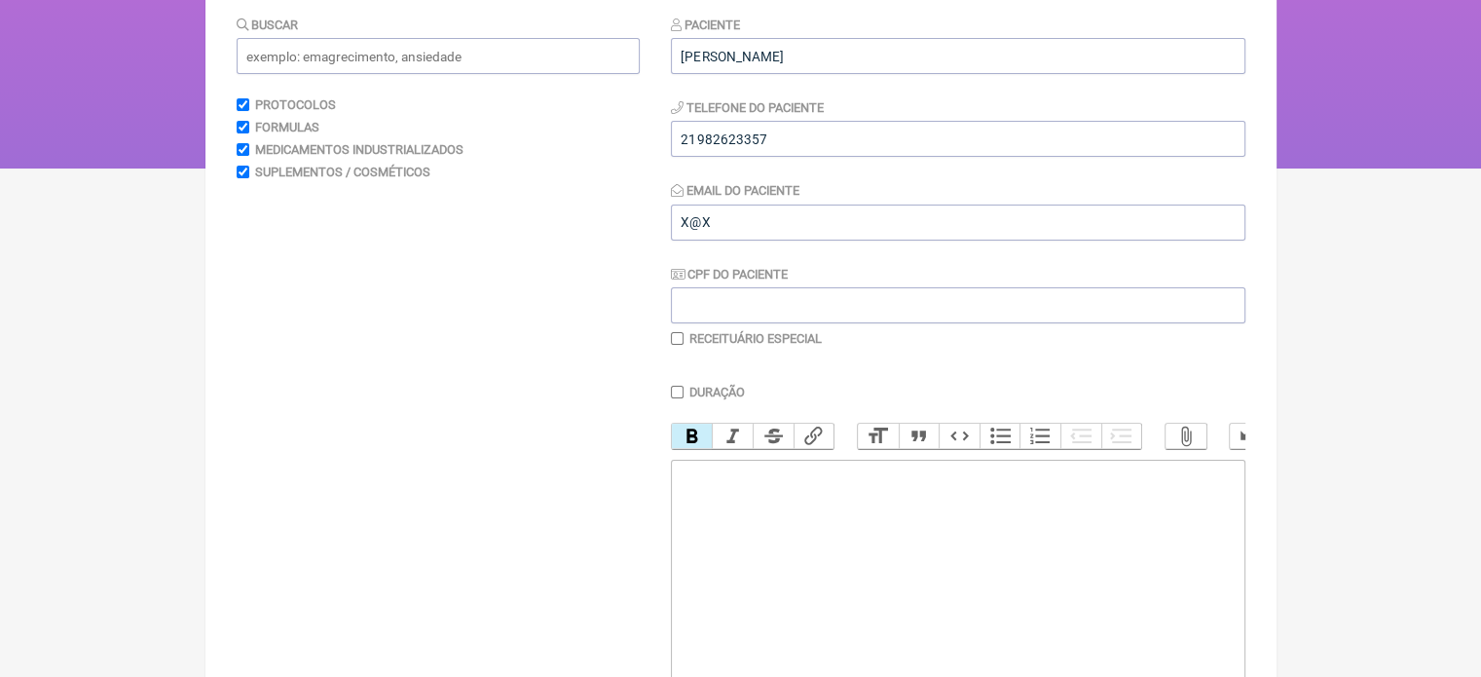
scroll to position [0, 0]
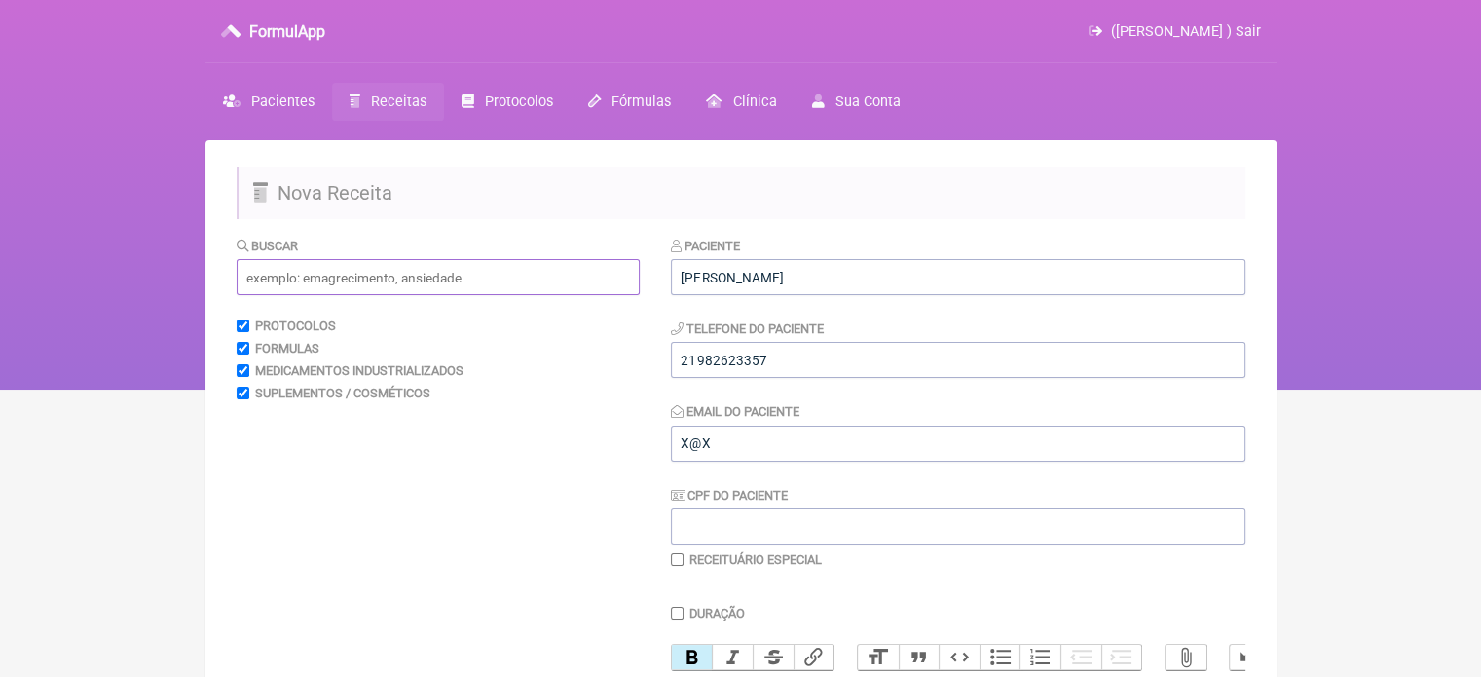
click at [347, 280] on input "text" at bounding box center [438, 277] width 403 height 36
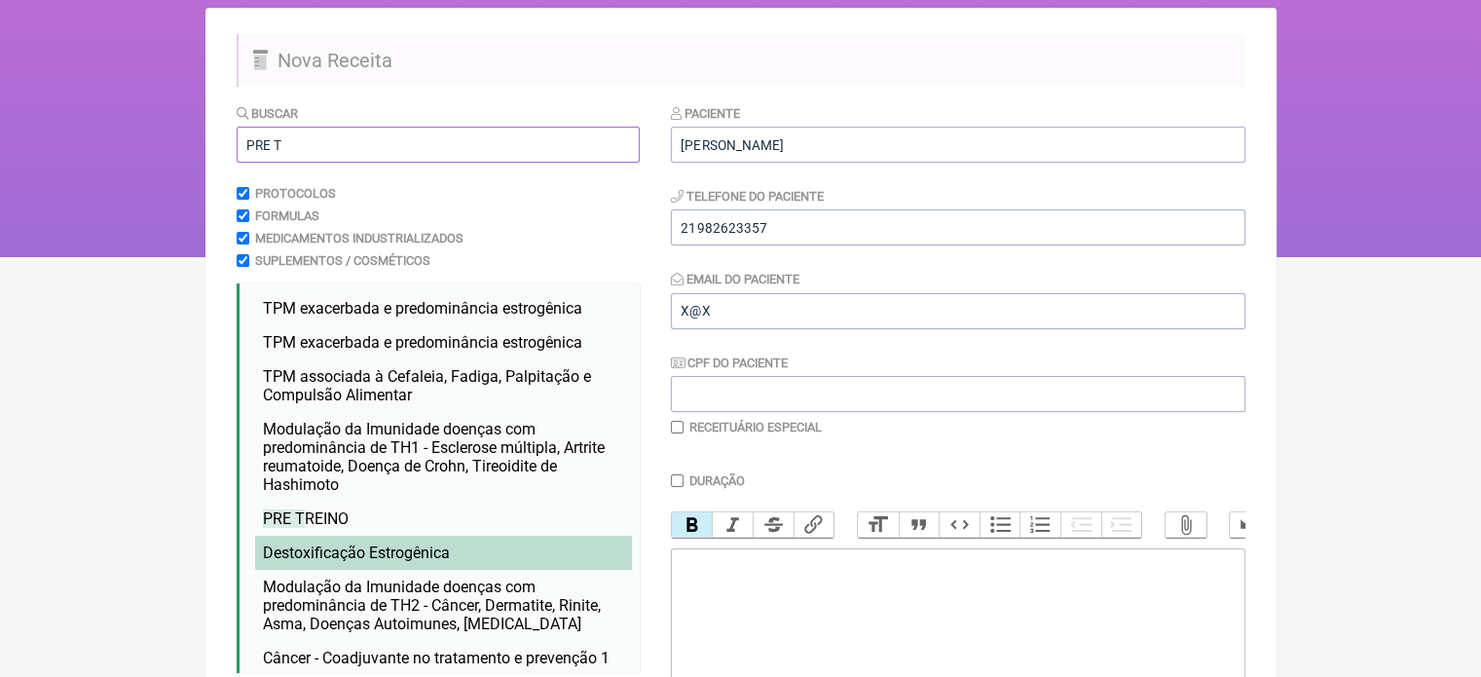
scroll to position [292, 0]
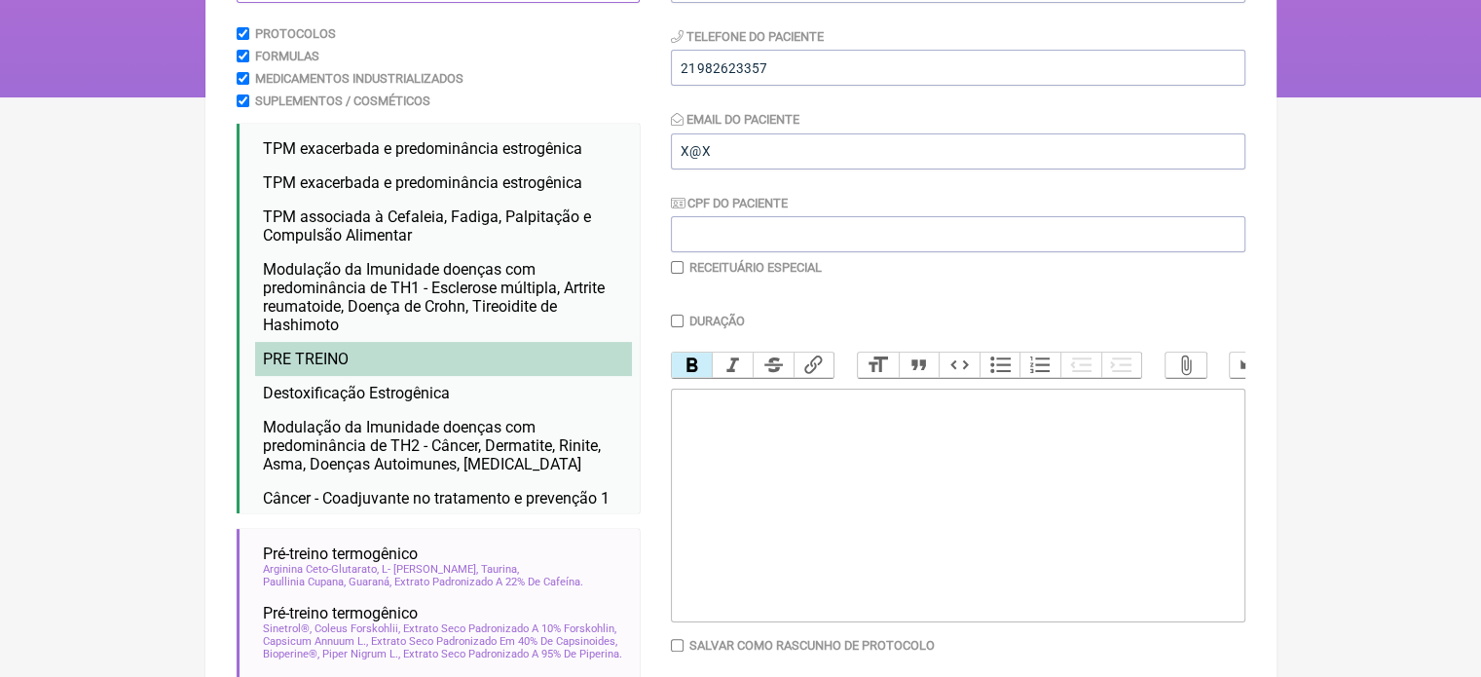
type input "PRE T"
click at [311, 350] on li "PRE T REINO" at bounding box center [443, 359] width 377 height 34
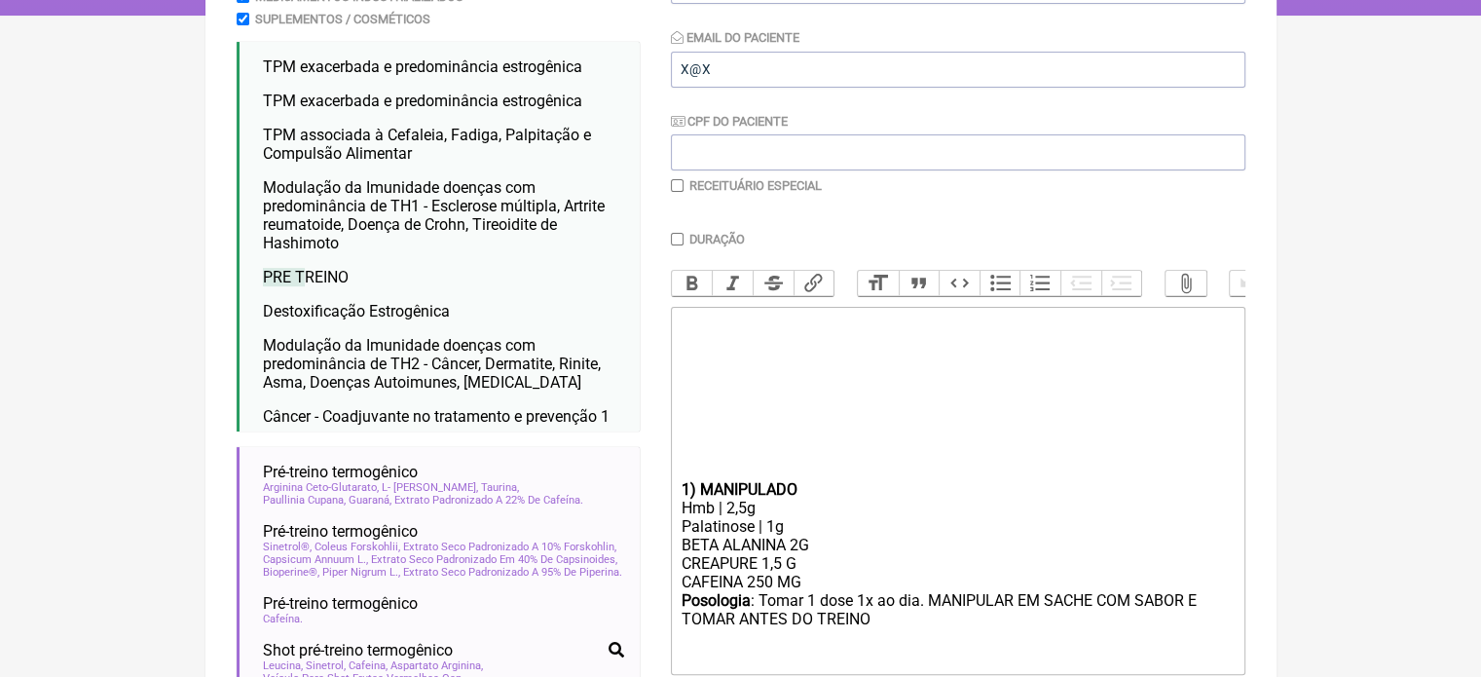
scroll to position [487, 0]
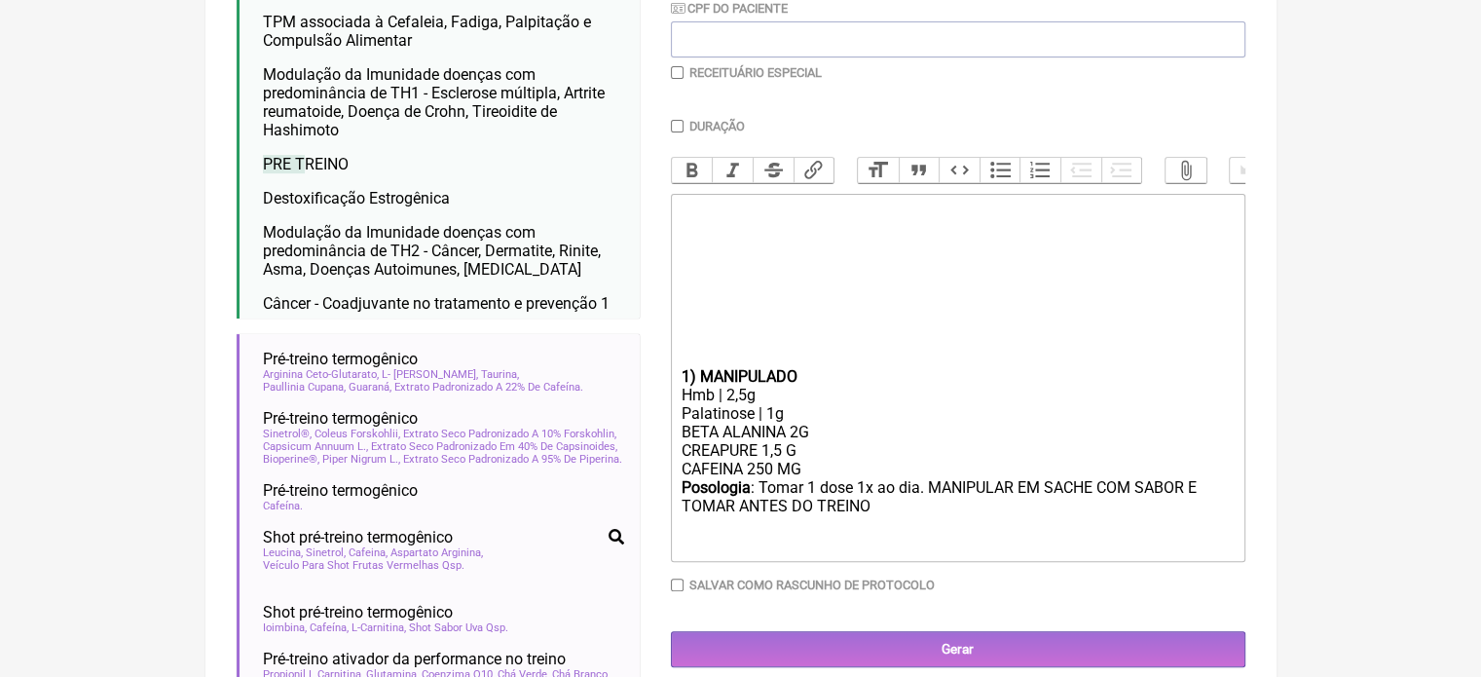
drag, startPoint x: 829, startPoint y: 484, endPoint x: 646, endPoint y: 491, distance: 183.1
click at [646, 491] on form "Buscar PRE T Protocolos Formulas Medicamentos Industrializados Suplementos / Co…" at bounding box center [741, 391] width 1009 height 1284
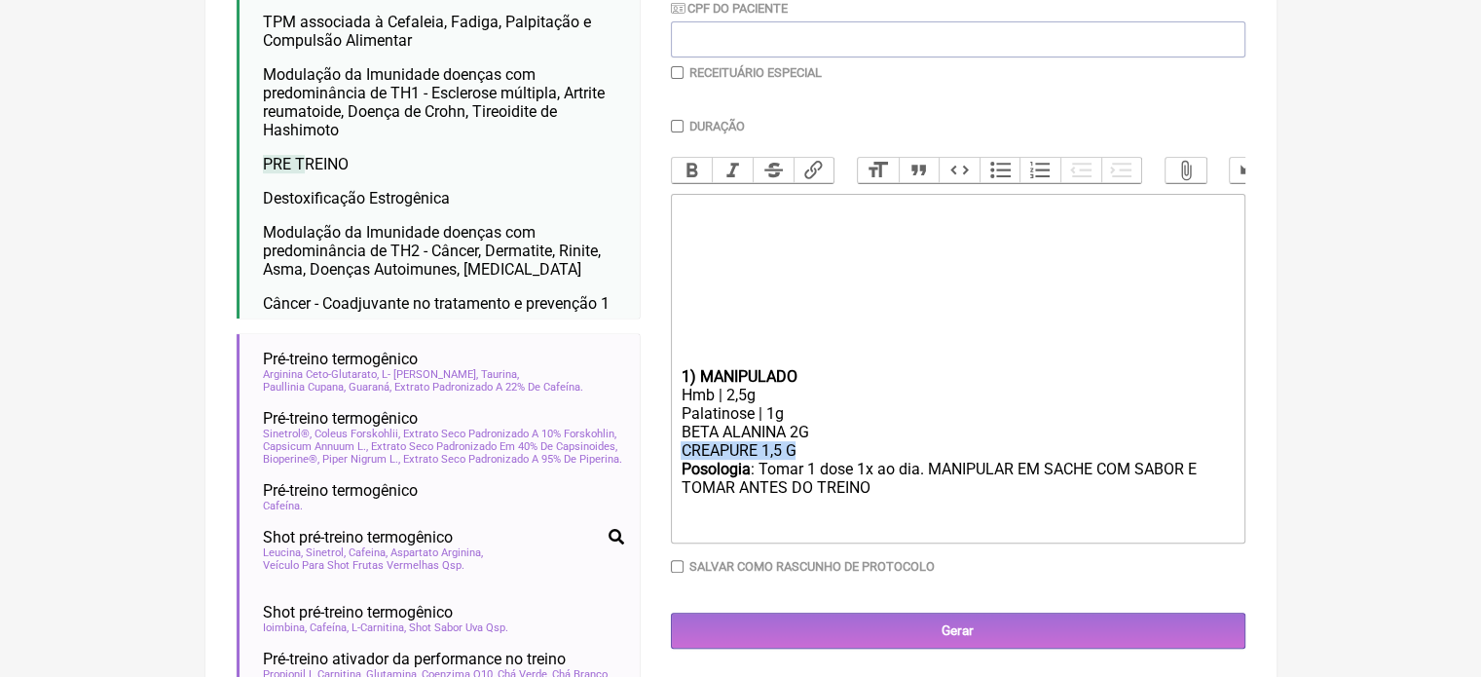
drag, startPoint x: 813, startPoint y: 467, endPoint x: 638, endPoint y: 468, distance: 175.2
click at [638, 468] on form "Buscar PRE T Protocolos Formulas Medicamentos Industrializados Suplementos / Co…" at bounding box center [741, 391] width 1009 height 1284
type trix-editor "<div><strong><br><br><br></strong><br><br><br></div><div><br><br><br></div><div…"
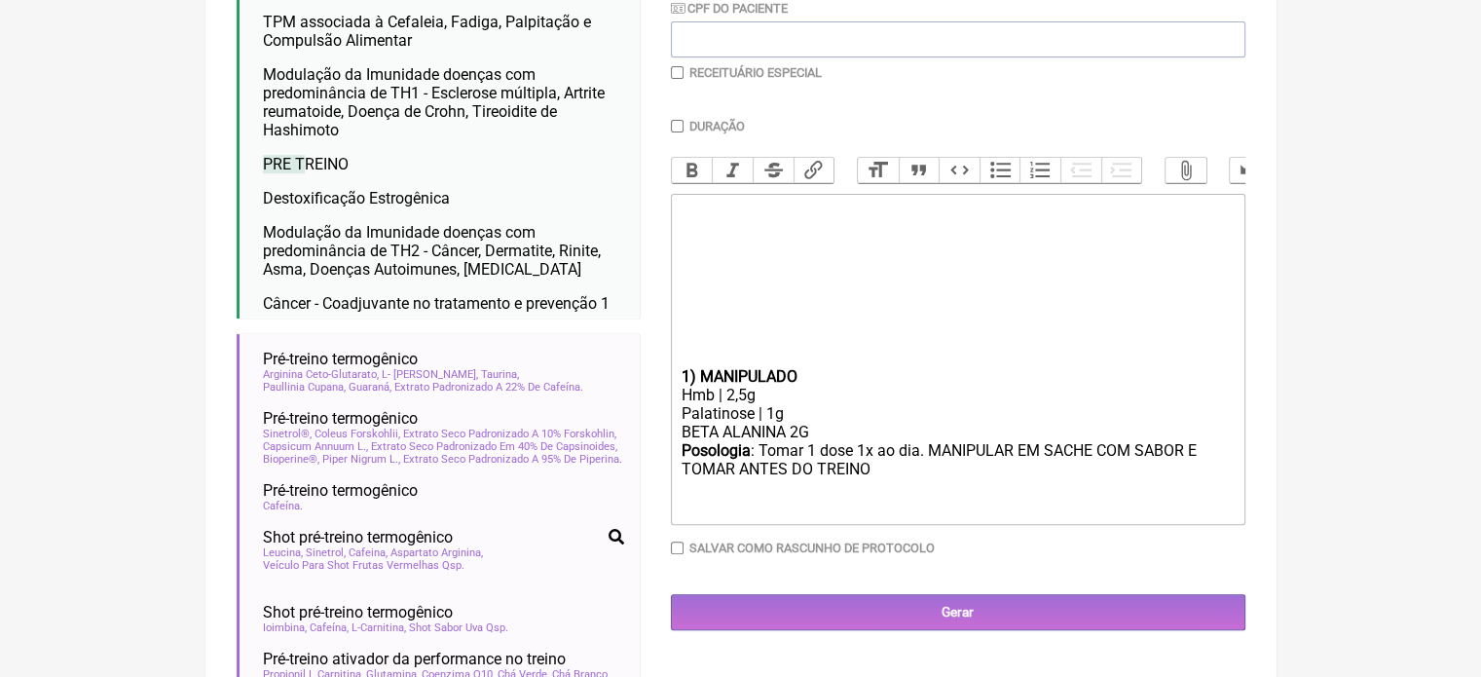
click at [796, 441] on div "BETA ALANINA 2G" at bounding box center [956, 431] width 553 height 18
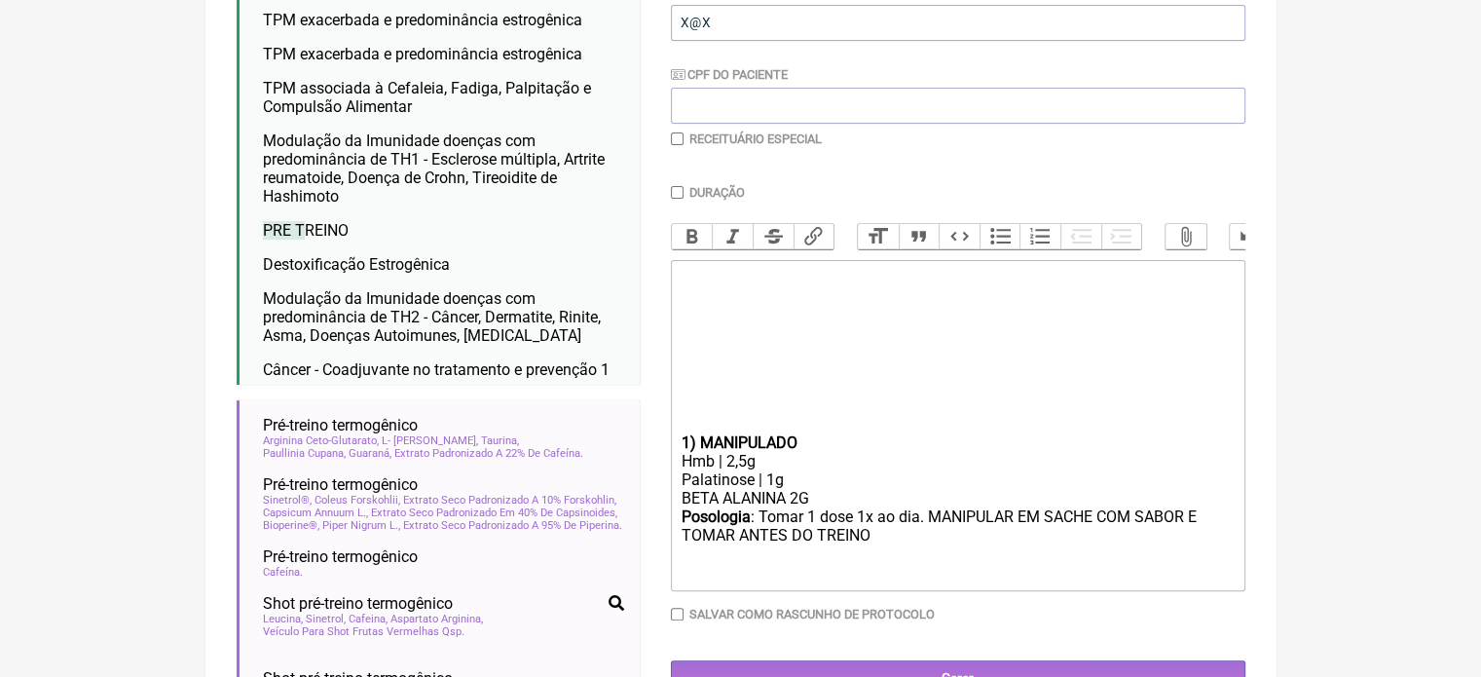
scroll to position [389, 0]
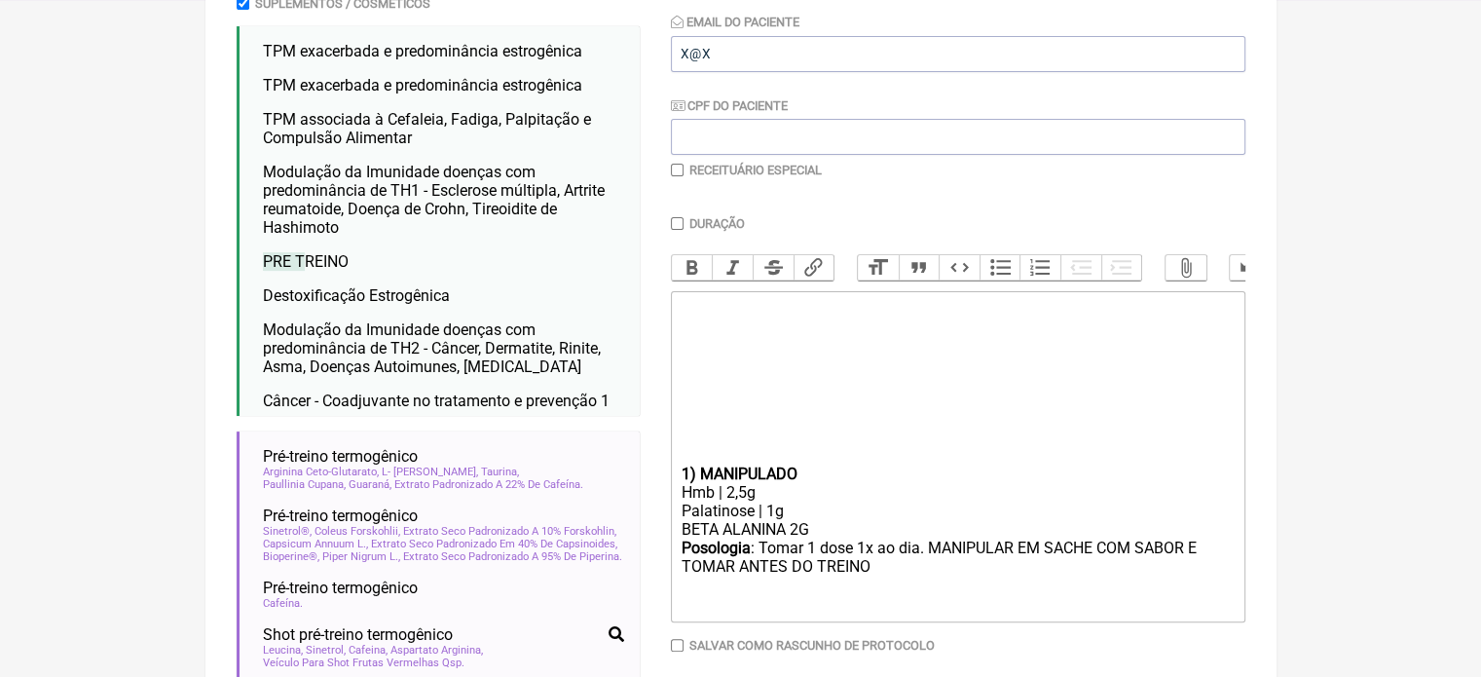
click at [675, 222] on input "Duração" at bounding box center [677, 223] width 13 height 13
checkbox input "true"
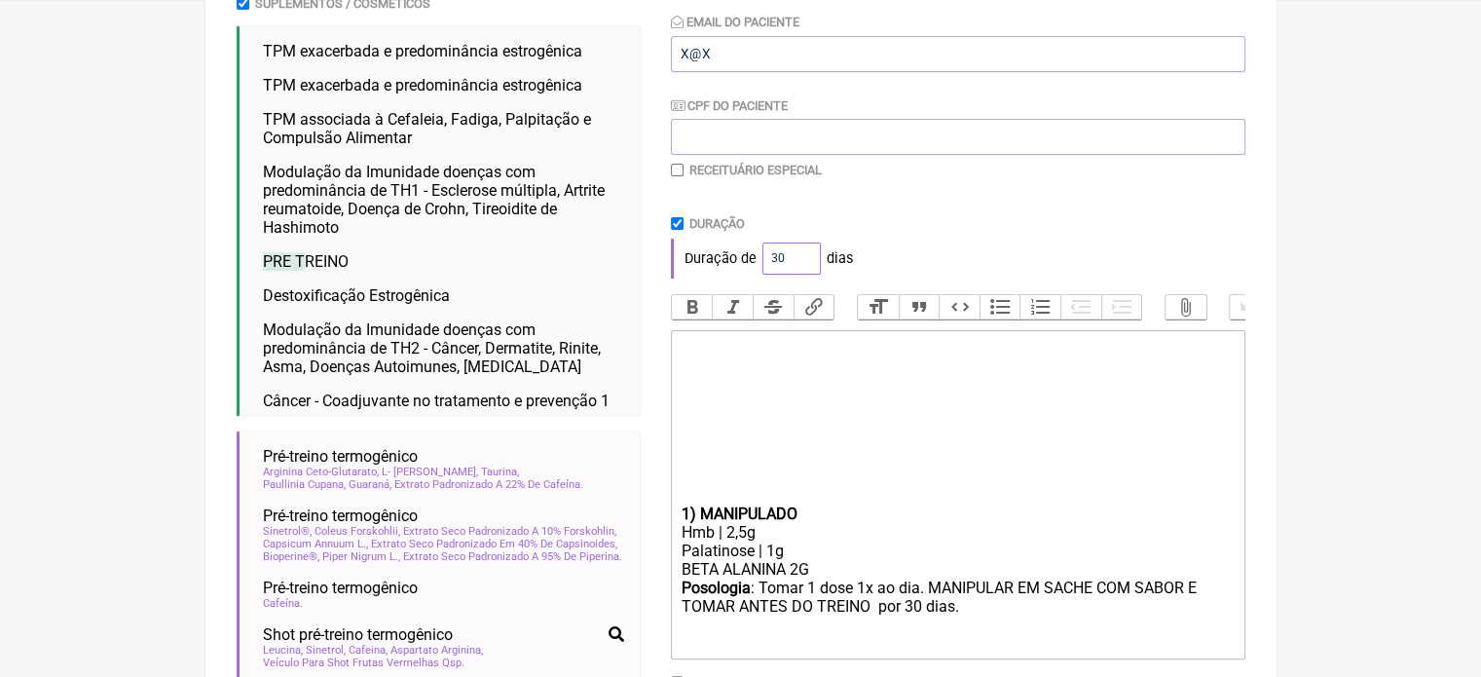
drag, startPoint x: 785, startPoint y: 257, endPoint x: 753, endPoint y: 264, distance: 32.8
click at [753, 264] on div "Duração de 30 dias" at bounding box center [958, 258] width 574 height 39
type input "60"
click at [908, 226] on div "Duração" at bounding box center [958, 223] width 574 height 15
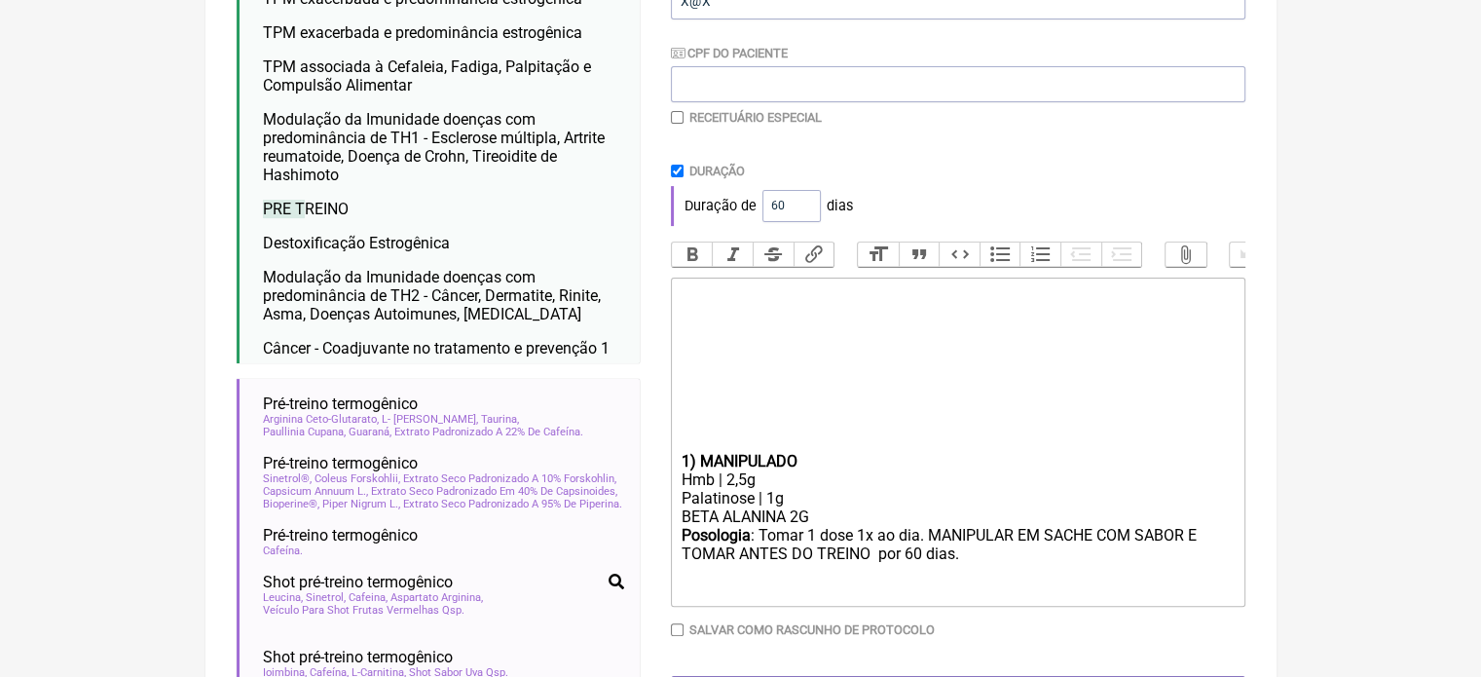
scroll to position [681, 0]
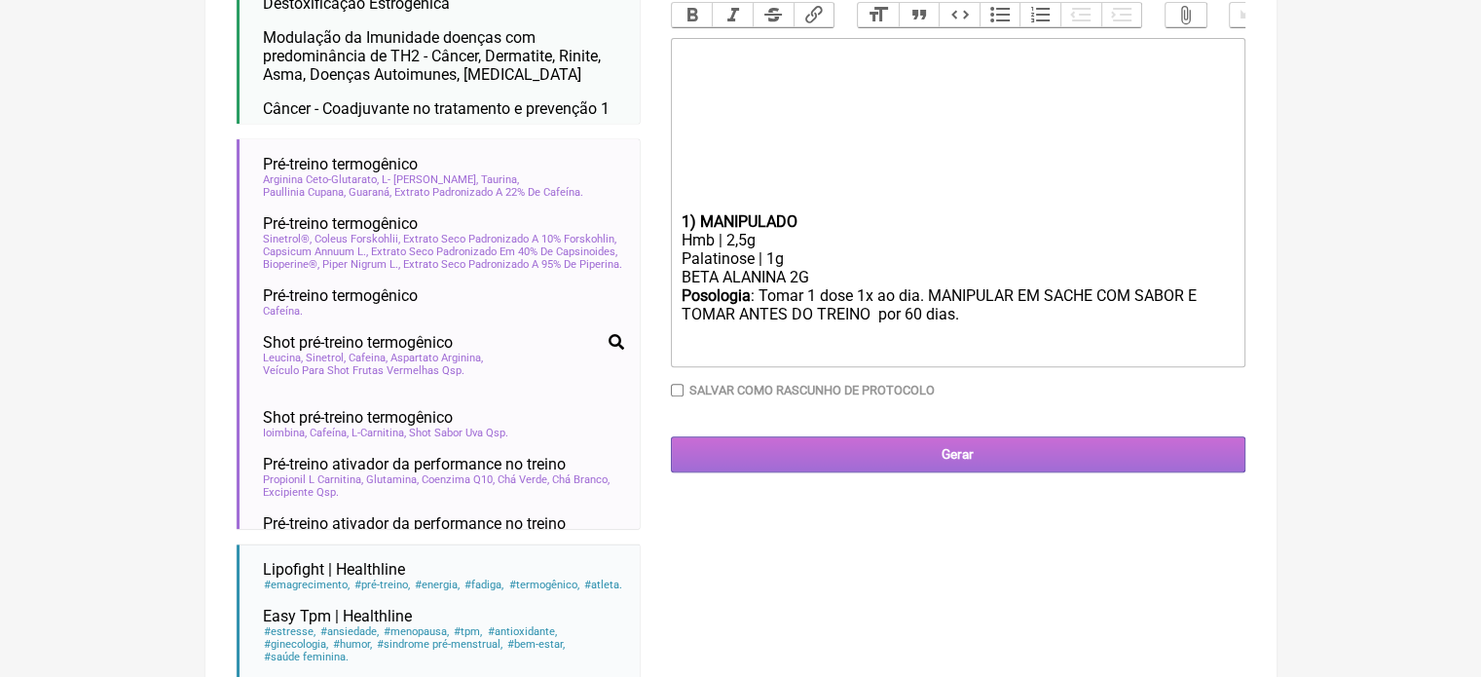
click at [927, 467] on input "Gerar" at bounding box center [958, 454] width 574 height 36
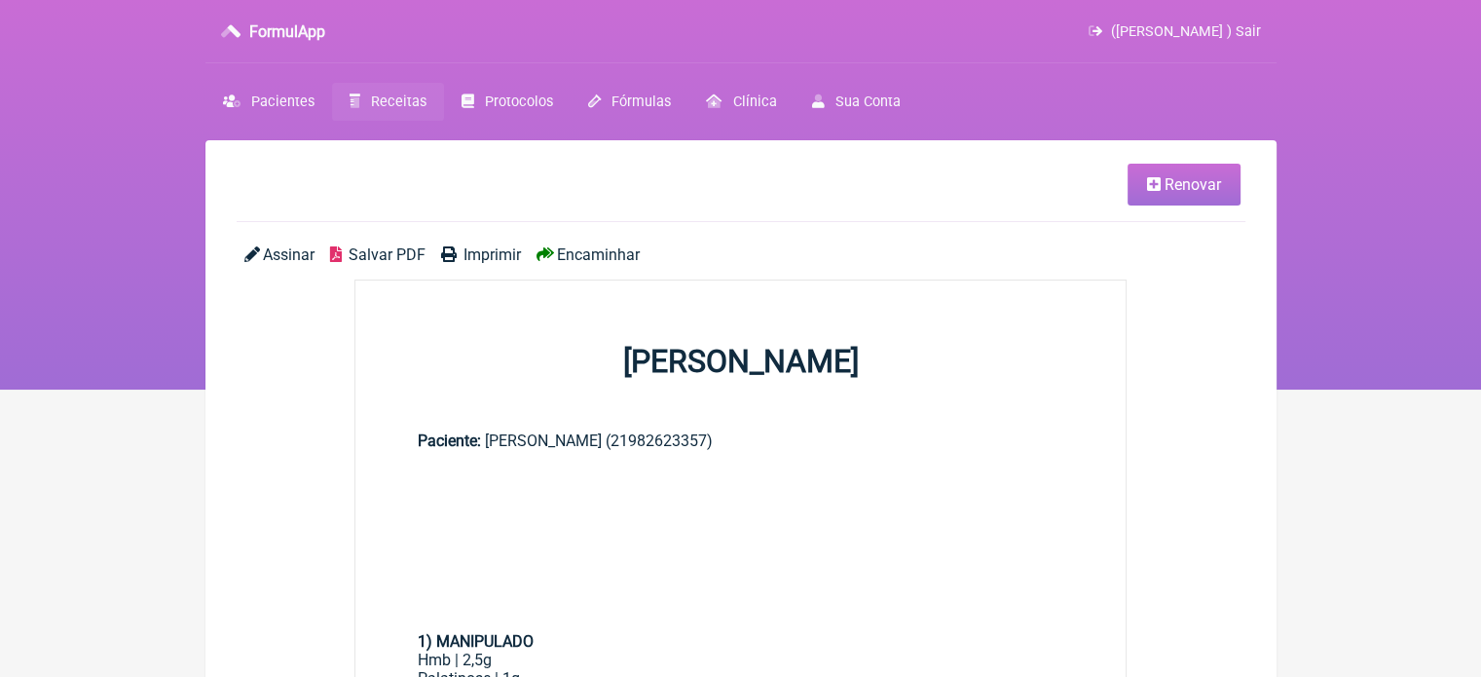
click at [464, 252] on span "Imprimir" at bounding box center [491, 254] width 57 height 18
click at [386, 106] on span "Receitas" at bounding box center [398, 101] width 55 height 17
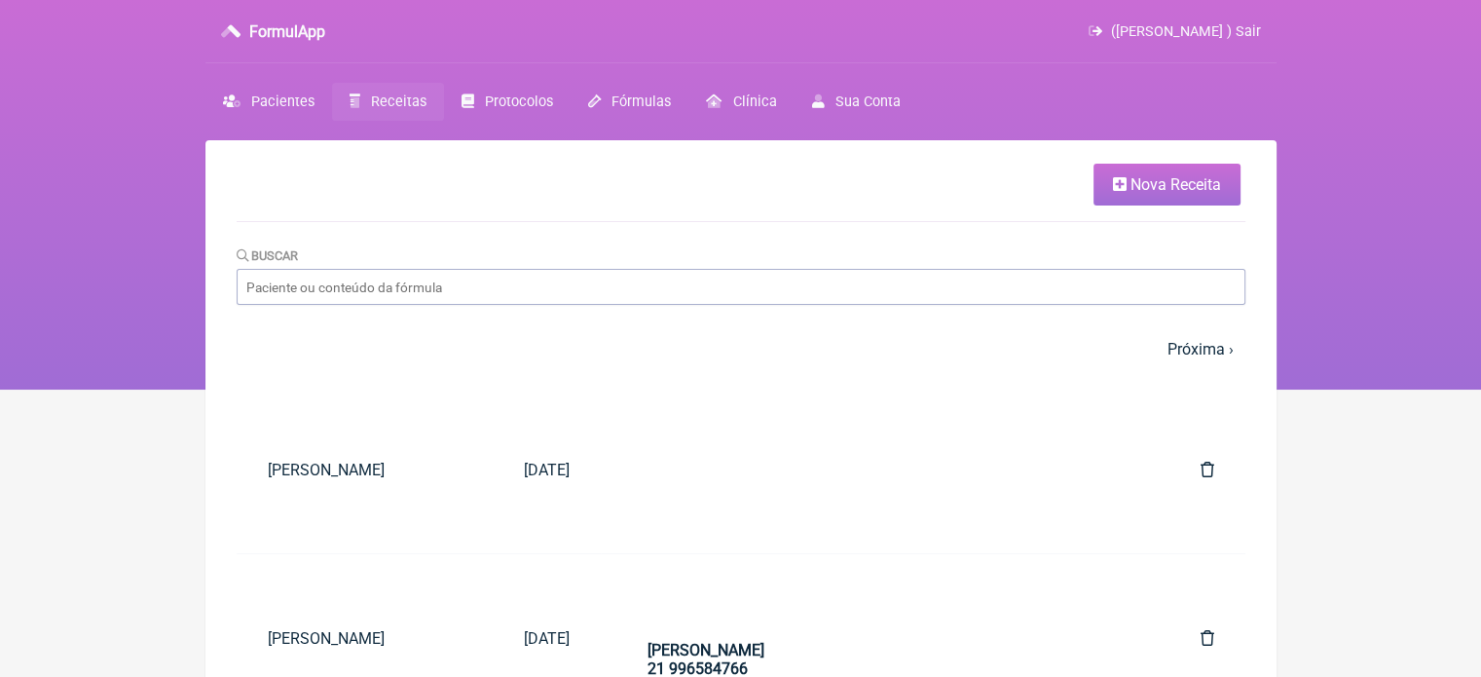
click at [1162, 186] on span "Nova Receita" at bounding box center [1175, 184] width 91 height 18
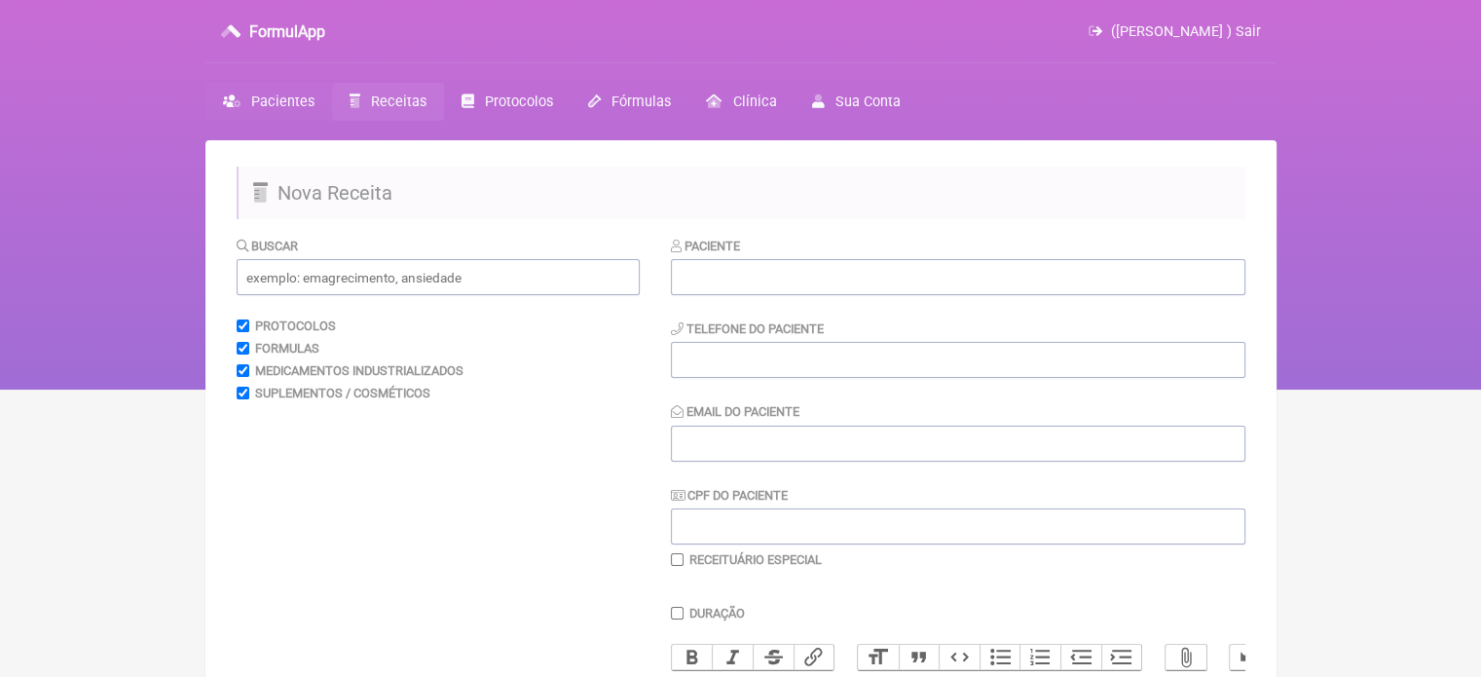
click at [261, 110] on link "Pacientes" at bounding box center [268, 102] width 127 height 38
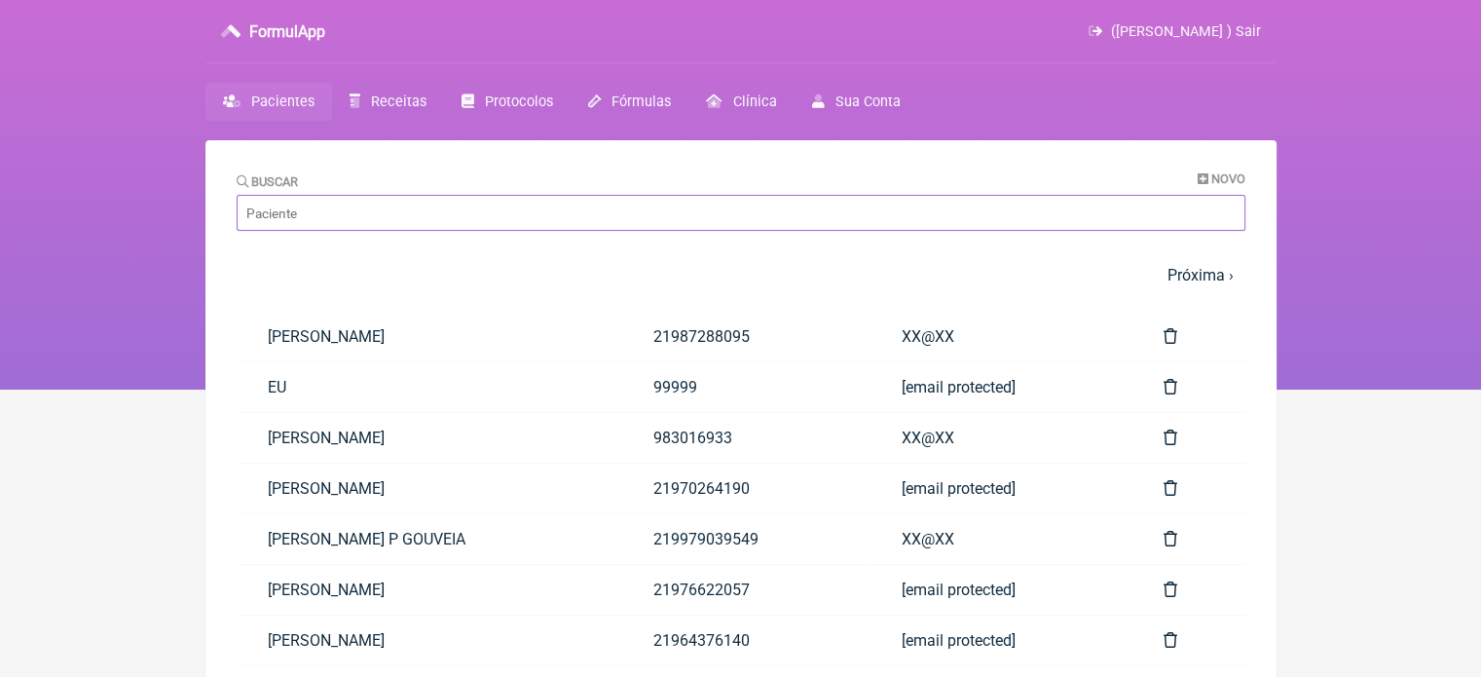
click at [303, 222] on input "Buscar" at bounding box center [741, 213] width 1009 height 36
paste input "KELLY CRISTINA DA CUNHA CAMPOS CRUSOE"
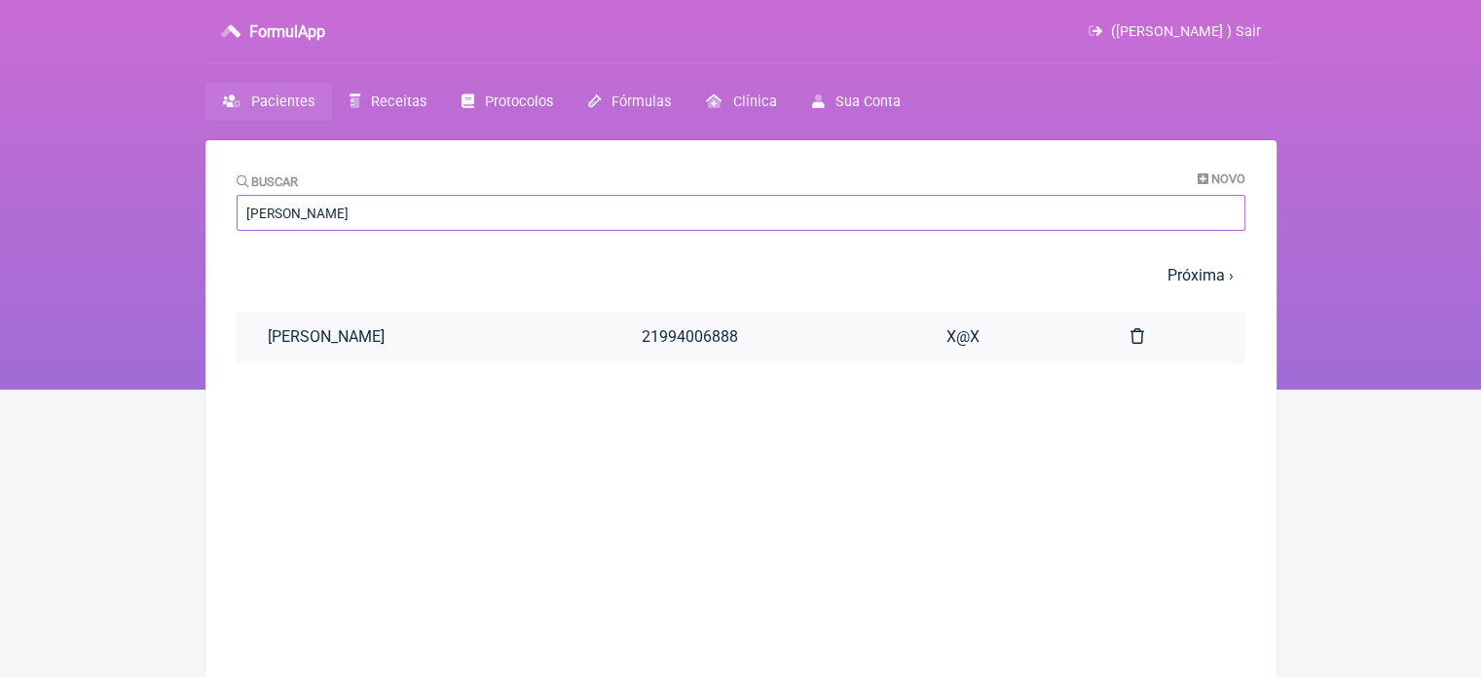
type input "KELLY CRISTINA DA CUNHA CAMPOS CRUSOE"
click at [441, 334] on link "KELLY CRISTINA DA CUNHA CAMPOS CRUSOE" at bounding box center [424, 337] width 374 height 50
